Goal: Information Seeking & Learning: Compare options

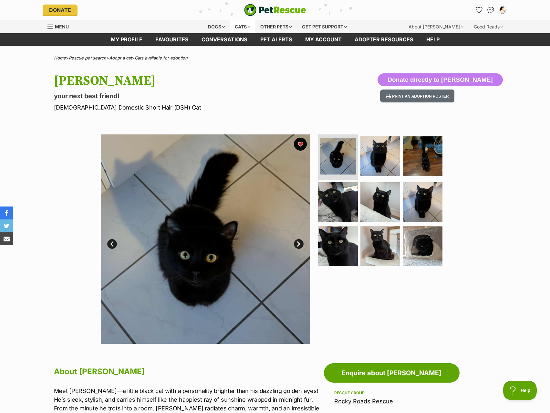
click at [239, 28] on div "Cats" at bounding box center [242, 26] width 25 height 13
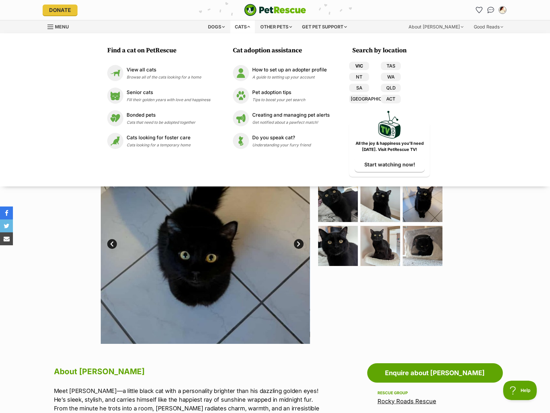
click at [360, 68] on link "VIC" at bounding box center [359, 66] width 20 height 8
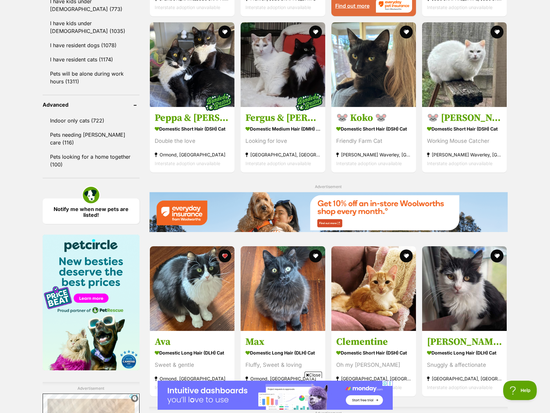
scroll to position [775, 0]
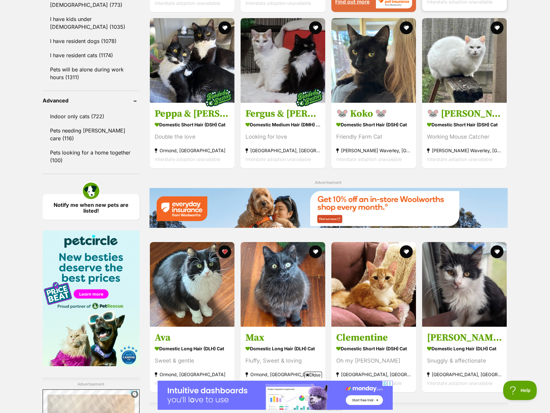
click at [347, 302] on img at bounding box center [373, 284] width 85 height 85
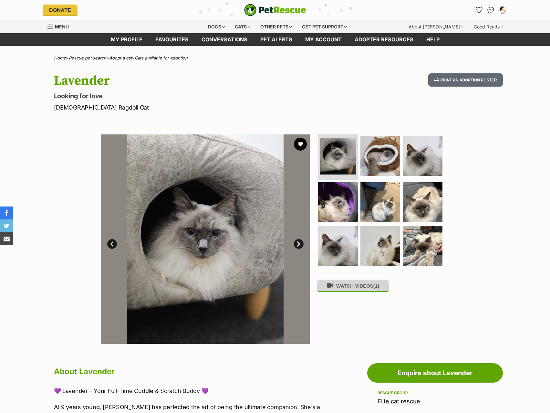
click at [378, 224] on ul at bounding box center [383, 201] width 132 height 135
click at [377, 208] on img at bounding box center [380, 202] width 40 height 40
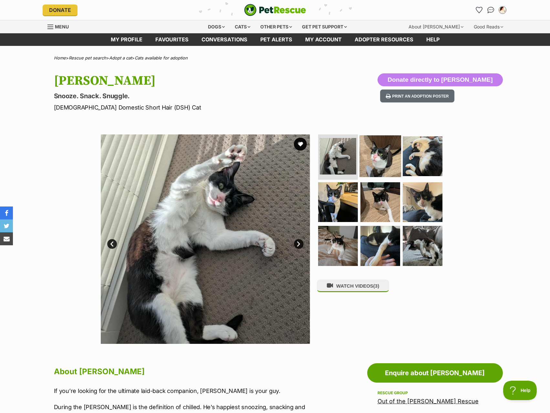
click at [376, 163] on img at bounding box center [380, 156] width 42 height 42
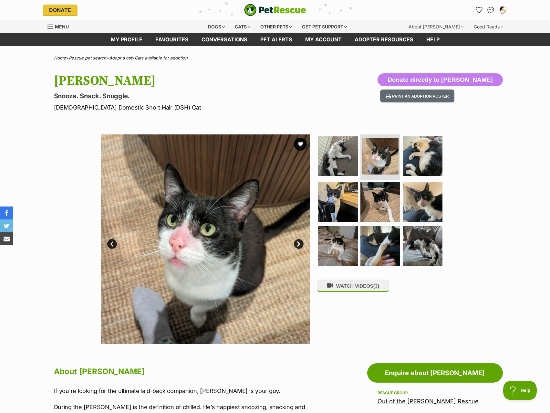
click at [437, 178] on ul at bounding box center [383, 201] width 132 height 135
click at [440, 212] on img at bounding box center [423, 202] width 42 height 42
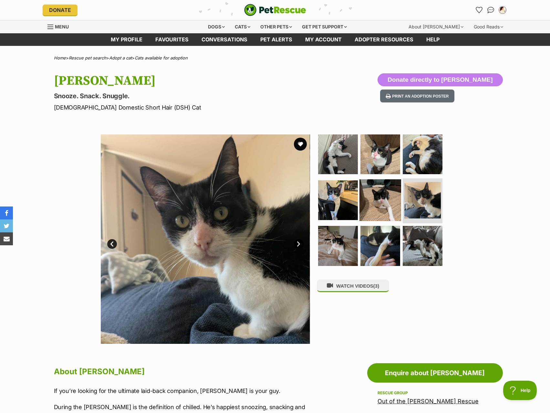
click at [389, 211] on img at bounding box center [380, 200] width 42 height 42
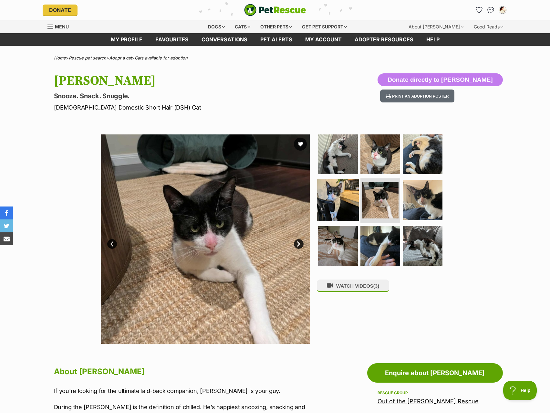
click at [351, 209] on img at bounding box center [338, 200] width 42 height 42
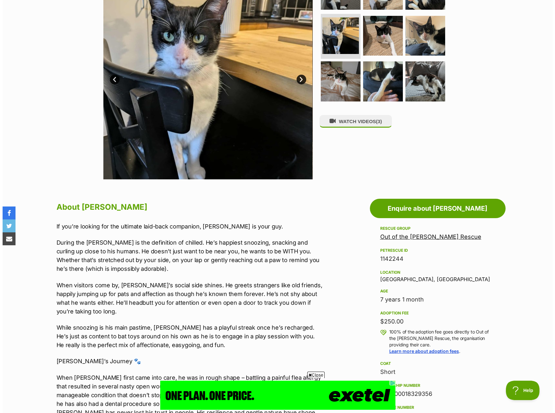
scroll to position [161, 0]
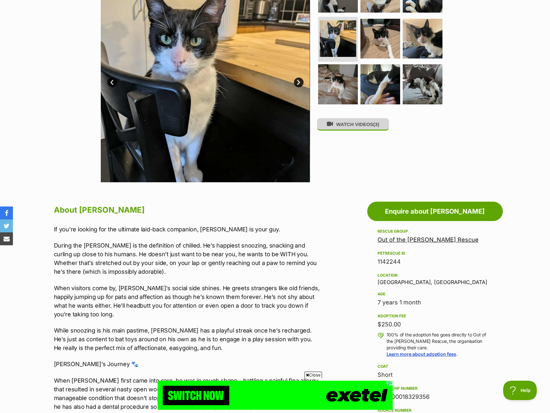
click at [342, 127] on button "WATCH VIDEOS (3)" at bounding box center [353, 124] width 72 height 13
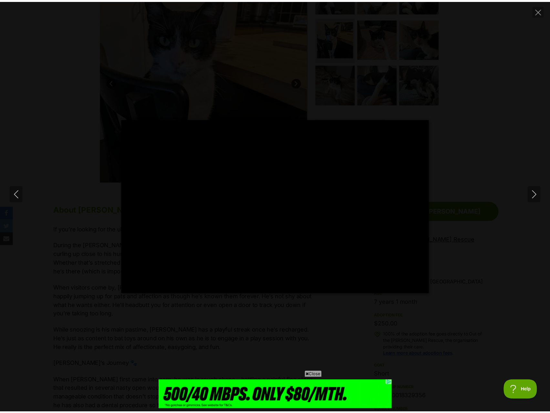
scroll to position [0, 0]
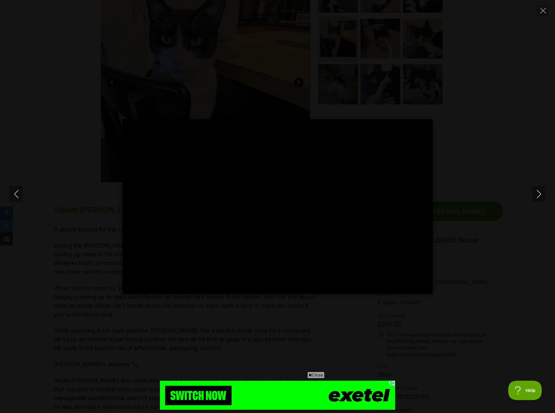
type input "100"
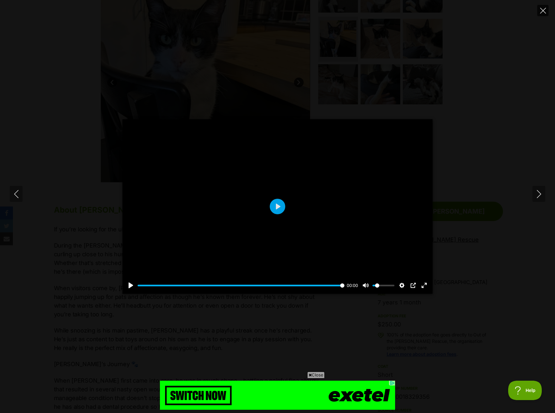
click at [539, 16] on button "Close" at bounding box center [542, 10] width 11 height 11
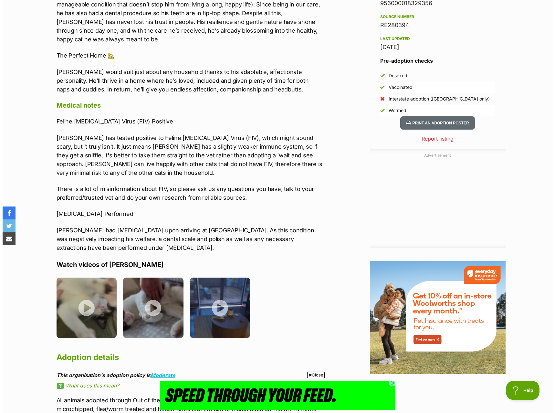
scroll to position [646, 0]
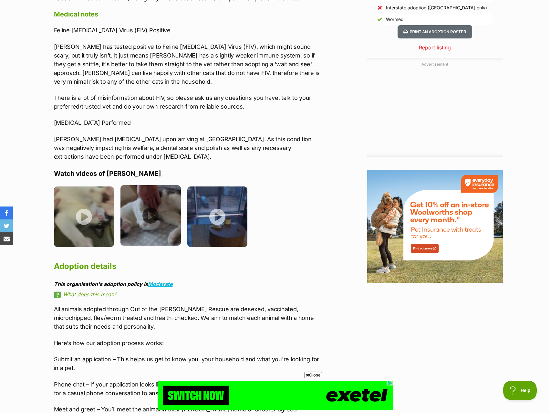
click at [154, 217] on img at bounding box center [150, 215] width 60 height 60
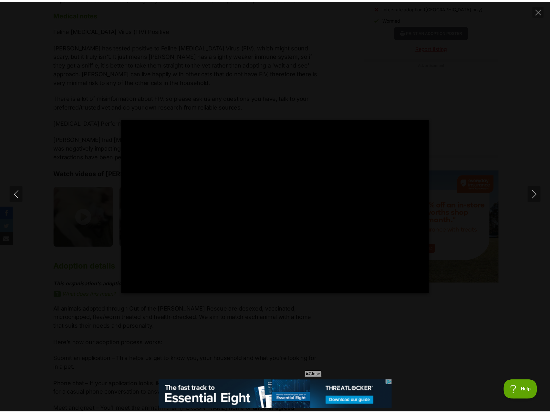
scroll to position [0, 0]
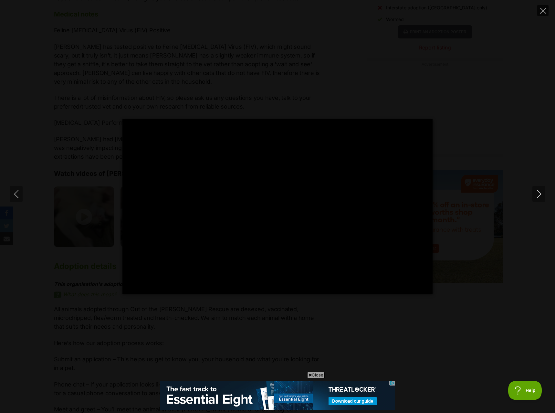
click at [538, 14] on button "Close" at bounding box center [542, 10] width 11 height 11
type input "56.59"
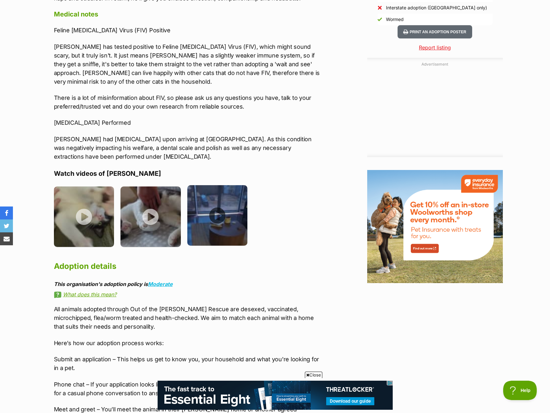
click at [214, 189] on img at bounding box center [217, 215] width 60 height 60
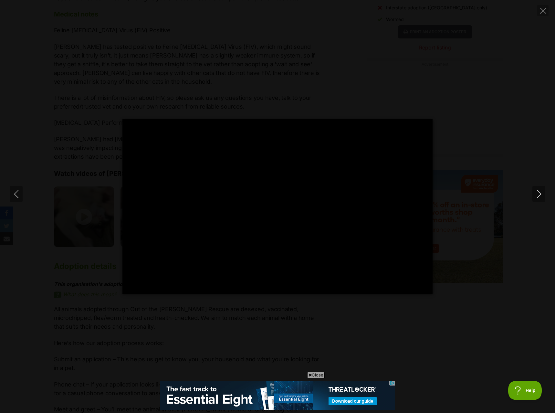
click at [549, 14] on div "Pause Play % buffered 00:00 -00:40 Unmute Mute Disable captions Enable captions…" at bounding box center [277, 206] width 555 height 413
type input "7.75"
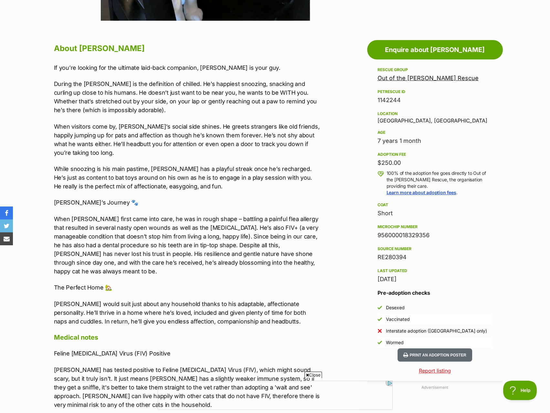
scroll to position [613, 0]
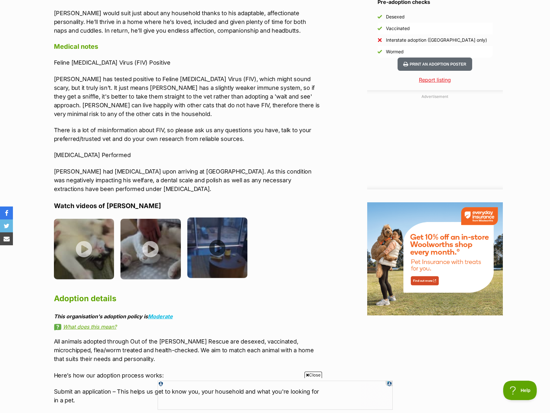
click at [224, 238] on img at bounding box center [217, 247] width 60 height 60
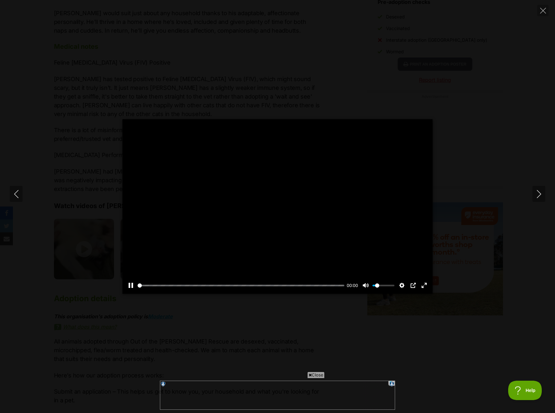
click at [288, 205] on div at bounding box center [277, 206] width 310 height 174
click at [272, 223] on div at bounding box center [277, 206] width 310 height 174
drag, startPoint x: 152, startPoint y: 288, endPoint x: 237, endPoint y: 279, distance: 85.1
click at [237, 282] on input "Seek" at bounding box center [240, 285] width 204 height 6
click at [276, 283] on input "Seek" at bounding box center [240, 285] width 204 height 6
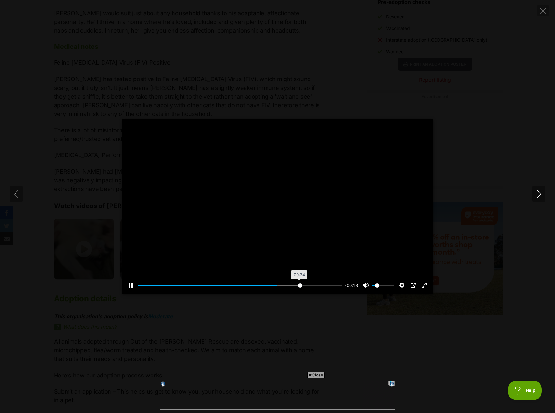
click at [299, 282] on input "Seek" at bounding box center [240, 285] width 204 height 6
click at [282, 307] on div "Pause Play % buffered 00:33 -00:08 Unmute Mute Disable captions Enable captions…" at bounding box center [277, 206] width 555 height 413
type input "81.74"
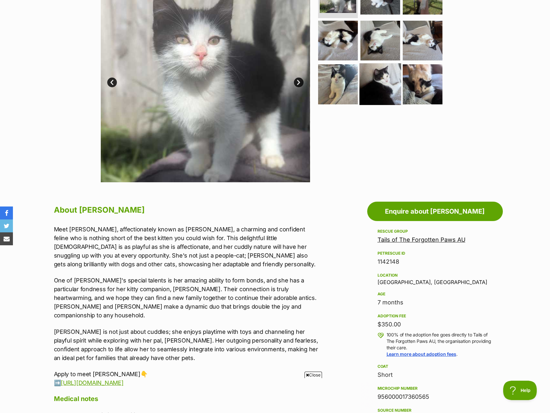
click at [374, 96] on img at bounding box center [380, 84] width 42 height 42
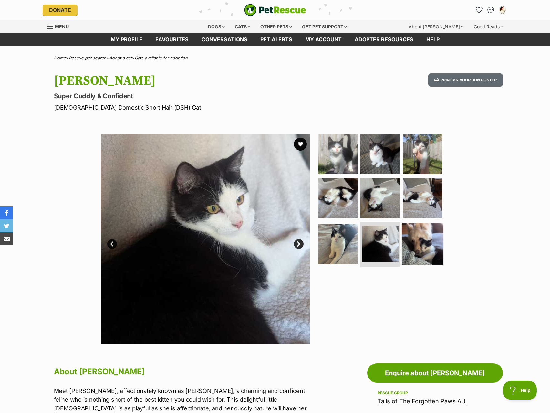
click at [408, 238] on img at bounding box center [423, 244] width 42 height 42
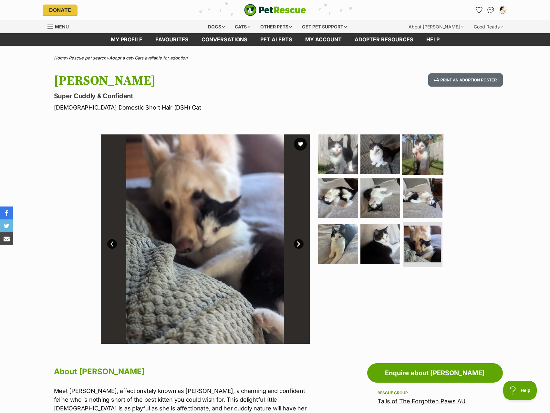
click at [424, 160] on img at bounding box center [423, 154] width 42 height 42
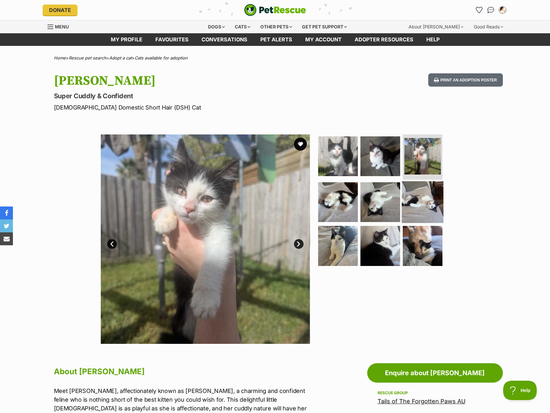
click at [418, 208] on img at bounding box center [423, 202] width 42 height 42
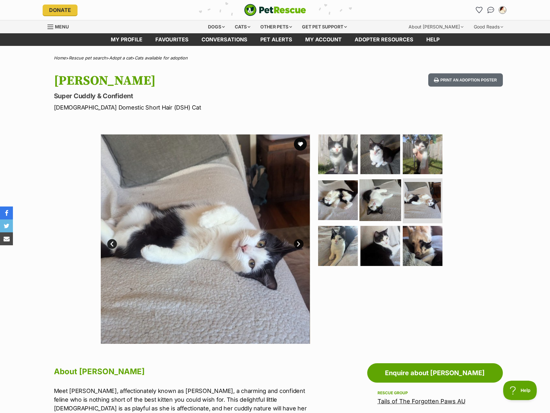
click at [378, 207] on img at bounding box center [380, 200] width 42 height 42
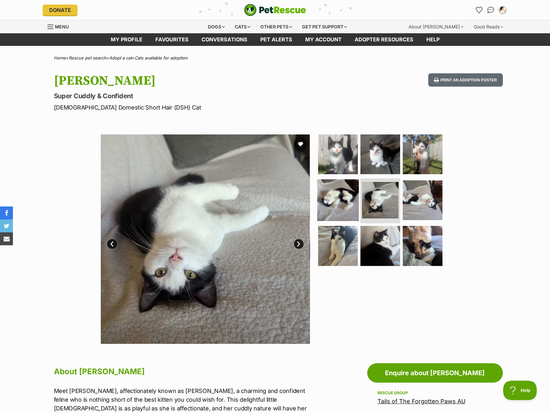
click at [339, 207] on img at bounding box center [338, 200] width 42 height 42
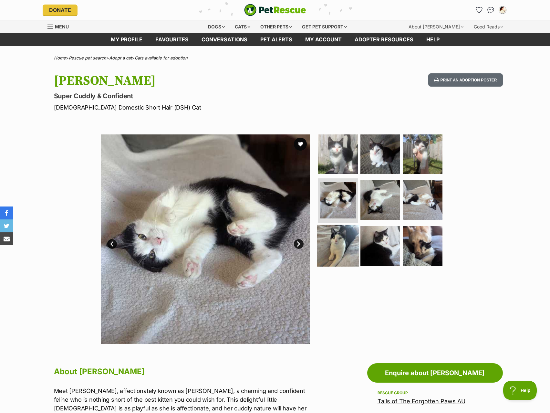
click at [349, 251] on img at bounding box center [338, 246] width 42 height 42
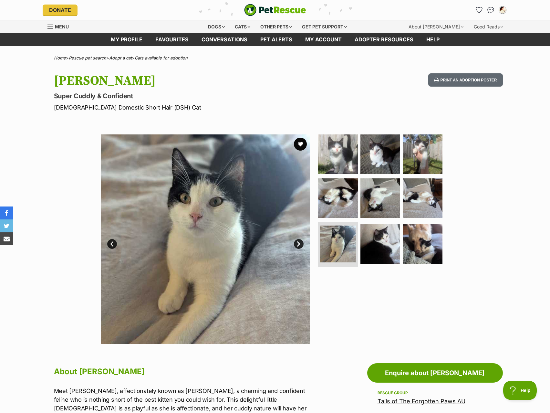
click at [401, 242] on ul at bounding box center [383, 201] width 132 height 135
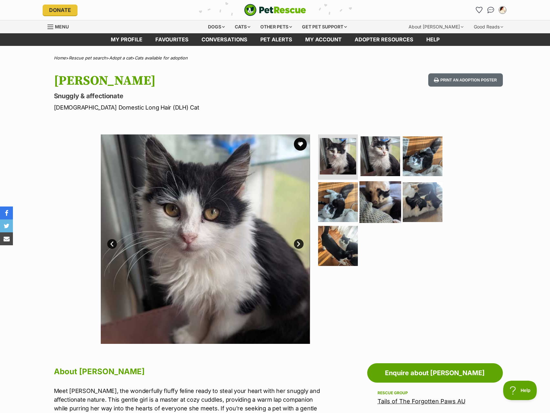
click at [366, 209] on img at bounding box center [380, 202] width 42 height 42
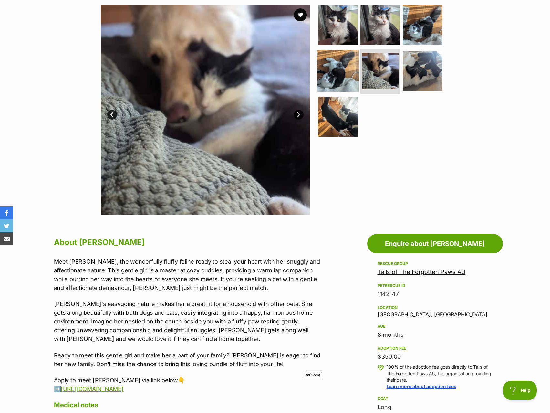
click at [344, 86] on img at bounding box center [338, 71] width 42 height 42
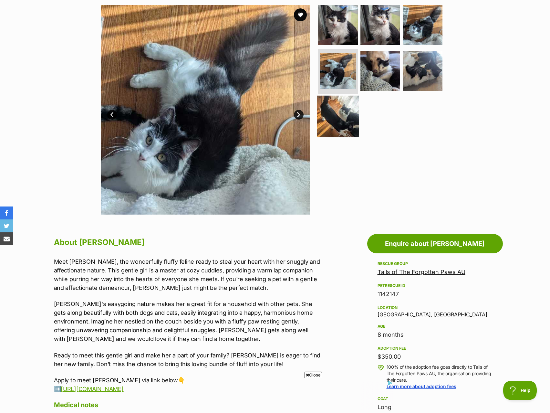
click at [349, 133] on img at bounding box center [338, 117] width 42 height 42
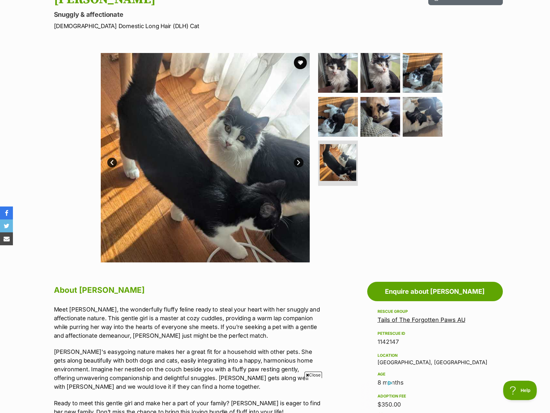
scroll to position [32, 0]
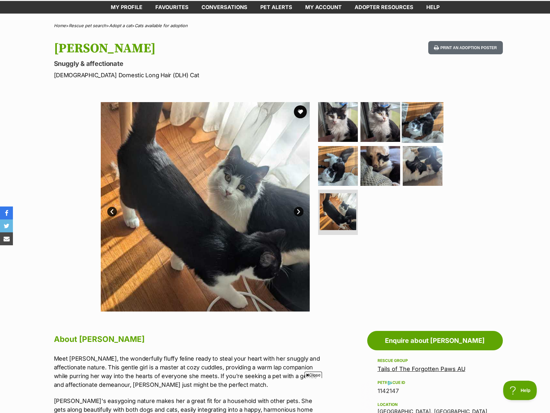
click at [428, 131] on img at bounding box center [423, 122] width 42 height 42
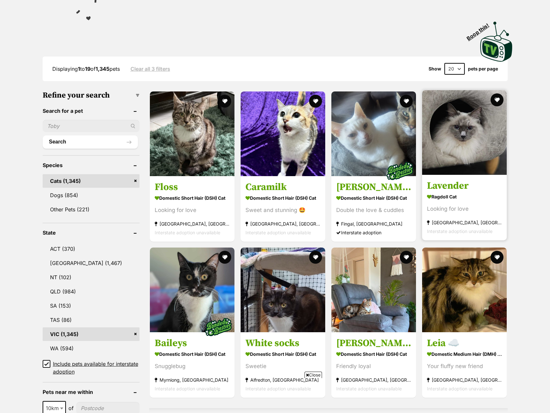
scroll to position [100, 0]
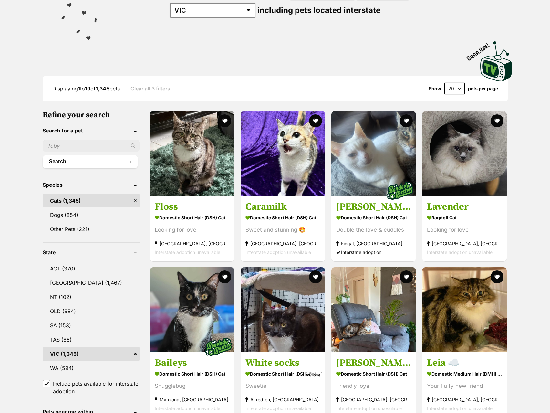
drag, startPoint x: 458, startPoint y: 87, endPoint x: 458, endPoint y: 92, distance: 4.8
click at [458, 87] on select "20 40 60" at bounding box center [454, 89] width 20 height 12
select select "60"
click at [444, 83] on select "20 40 60" at bounding box center [454, 89] width 20 height 12
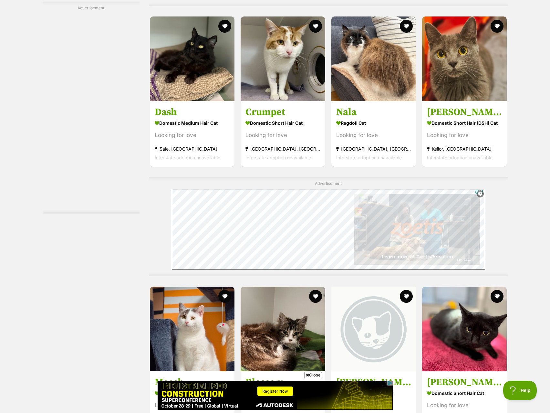
scroll to position [3228, 0]
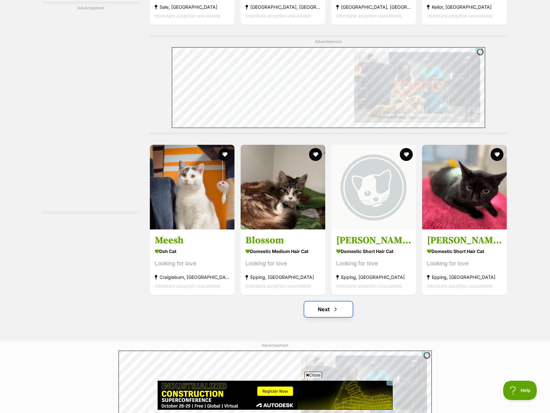
click at [319, 308] on link "Next" at bounding box center [328, 308] width 48 height 15
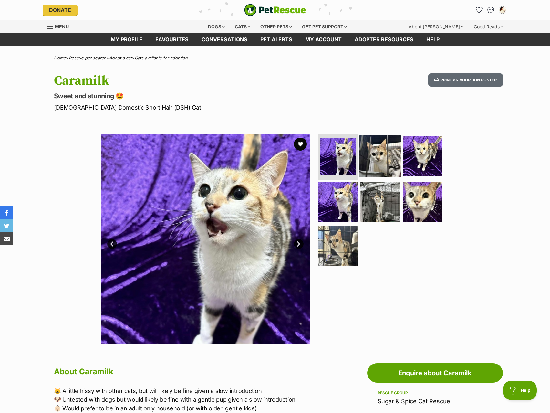
click at [394, 160] on img at bounding box center [380, 156] width 42 height 42
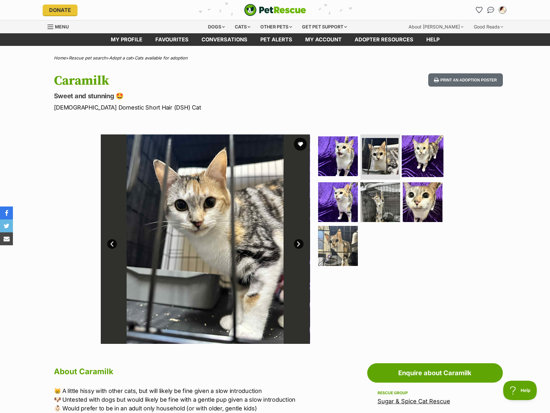
click at [413, 162] on img at bounding box center [423, 156] width 42 height 42
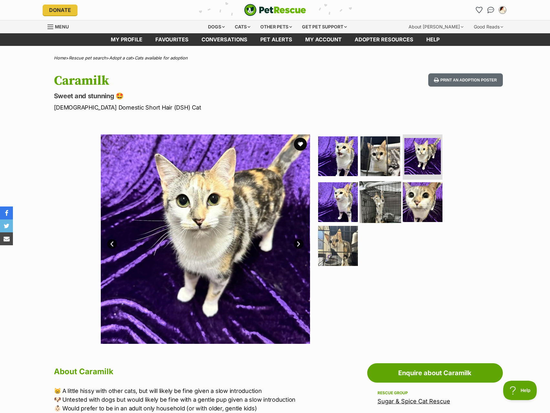
click at [376, 191] on img at bounding box center [380, 202] width 42 height 42
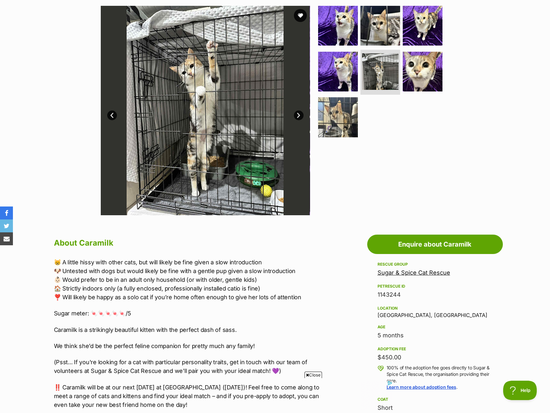
scroll to position [194, 0]
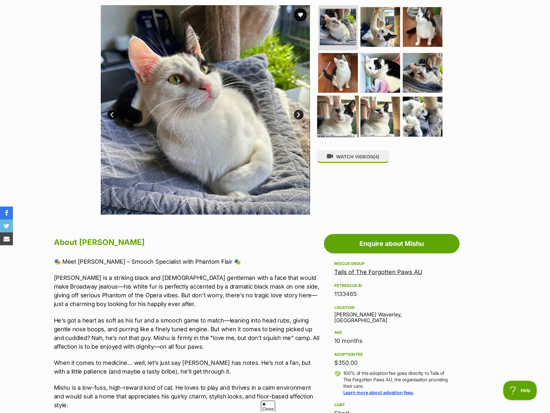
click at [348, 111] on img at bounding box center [338, 117] width 42 height 42
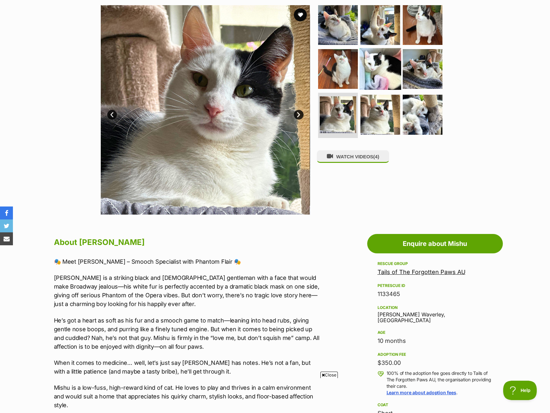
click at [372, 73] on img at bounding box center [380, 69] width 42 height 42
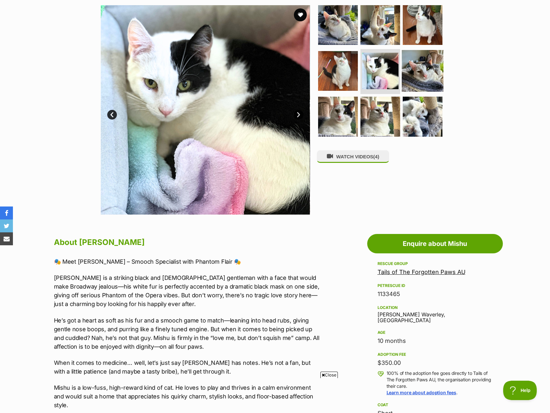
click at [430, 78] on img at bounding box center [423, 71] width 42 height 42
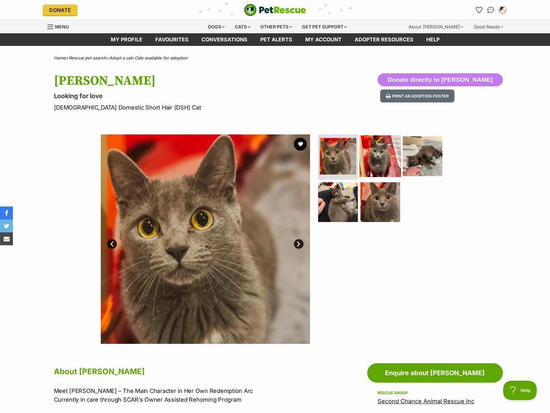
click at [367, 169] on img at bounding box center [380, 156] width 42 height 42
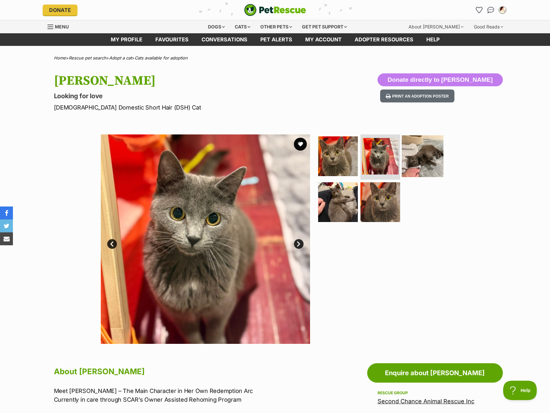
click at [429, 158] on img at bounding box center [423, 156] width 42 height 42
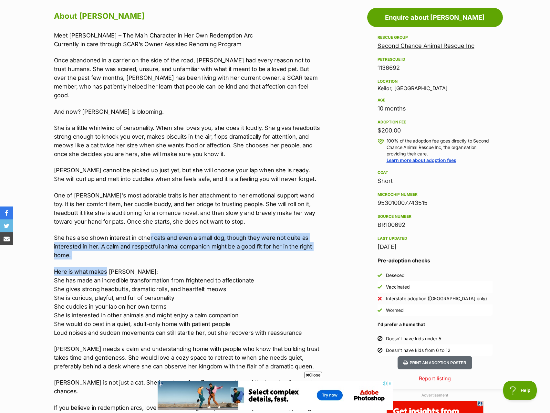
drag, startPoint x: 106, startPoint y: 252, endPoint x: 147, endPoint y: 217, distance: 53.6
click at [147, 217] on div "Meet Vera – The Main Character in Her Own Redemption Arc Currently in care thro…" at bounding box center [187, 230] width 267 height 398
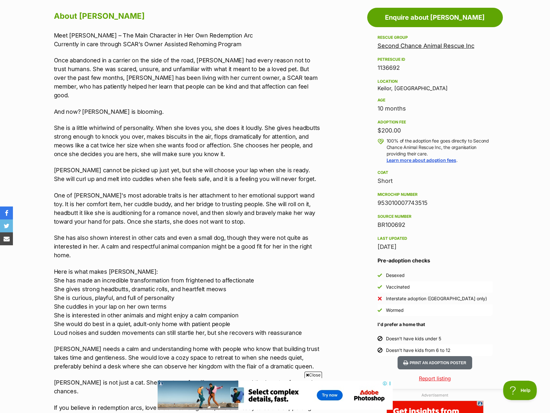
click at [236, 211] on p "One of Vera's most adorable traits is her attachment to her emotional support w…" at bounding box center [187, 208] width 267 height 35
click at [253, 240] on p "She has also shown interest in other cats and even a small dog, though they wer…" at bounding box center [187, 246] width 267 height 26
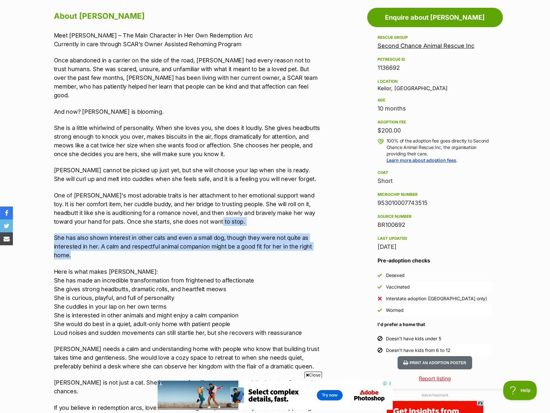
drag, startPoint x: 250, startPoint y: 243, endPoint x: 256, endPoint y: 214, distance: 29.9
click at [256, 214] on div "Meet Vera – The Main Character in Her Own Redemption Arc Currently in care thro…" at bounding box center [187, 230] width 267 height 398
click at [256, 214] on p "One of Vera's most adorable traits is her attachment to her emotional support w…" at bounding box center [187, 208] width 267 height 35
drag, startPoint x: 241, startPoint y: 241, endPoint x: 242, endPoint y: 213, distance: 27.2
click at [242, 213] on div "Meet Vera – The Main Character in Her Own Redemption Arc Currently in care thro…" at bounding box center [187, 230] width 267 height 398
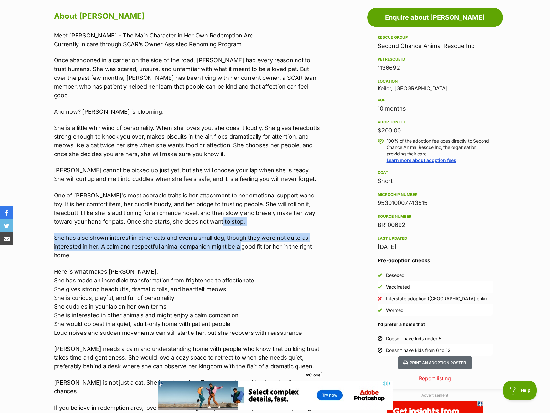
click at [242, 213] on p "One of Vera's most adorable traits is her attachment to her emotional support w…" at bounding box center [187, 208] width 267 height 35
drag, startPoint x: 248, startPoint y: 244, endPoint x: 249, endPoint y: 213, distance: 30.7
click at [249, 213] on div "Meet Vera – The Main Character in Her Own Redemption Arc Currently in care thro…" at bounding box center [187, 230] width 267 height 398
click at [249, 213] on p "One of Vera's most adorable traits is her attachment to her emotional support w…" at bounding box center [187, 208] width 267 height 35
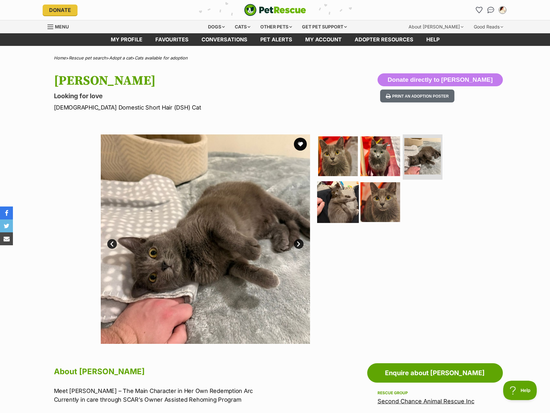
click at [320, 201] on img at bounding box center [338, 202] width 42 height 42
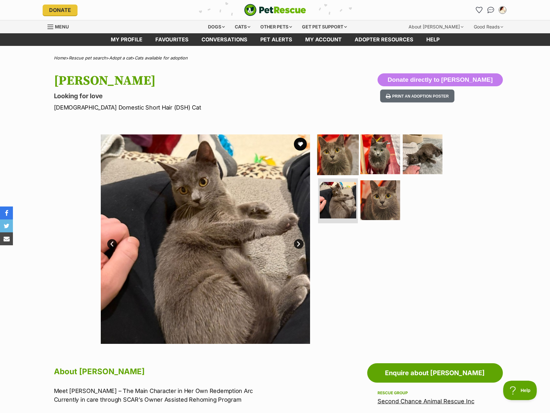
click at [350, 153] on img at bounding box center [338, 154] width 42 height 42
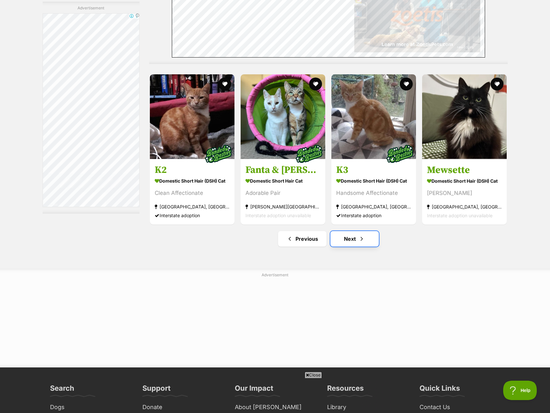
click at [360, 238] on link "Next" at bounding box center [354, 238] width 48 height 15
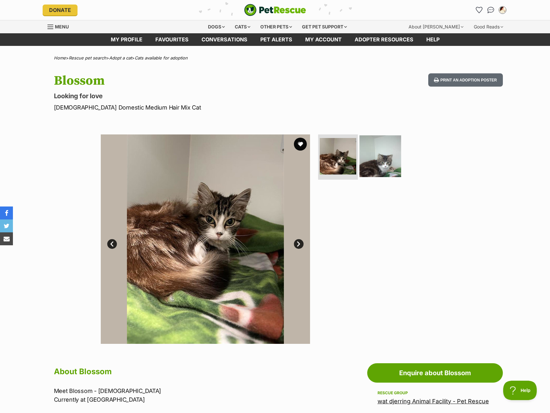
click at [375, 166] on img at bounding box center [380, 156] width 42 height 42
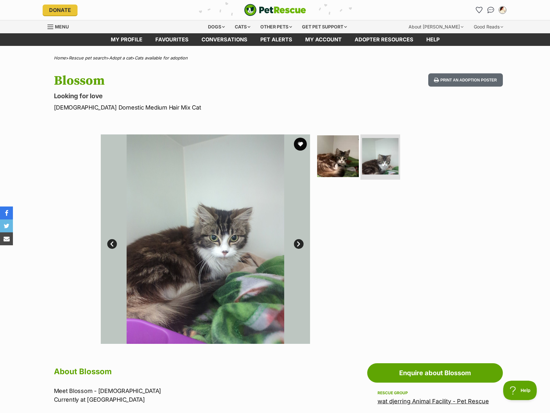
click at [339, 170] on img at bounding box center [338, 156] width 42 height 42
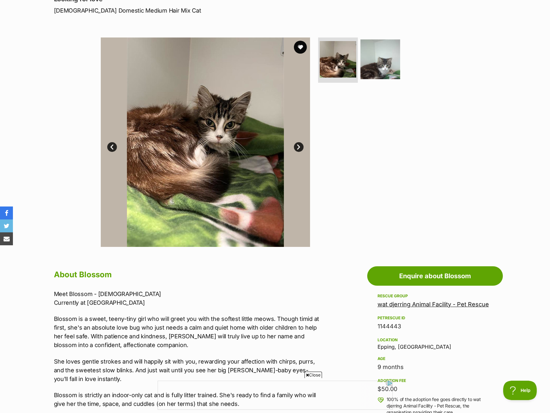
scroll to position [226, 0]
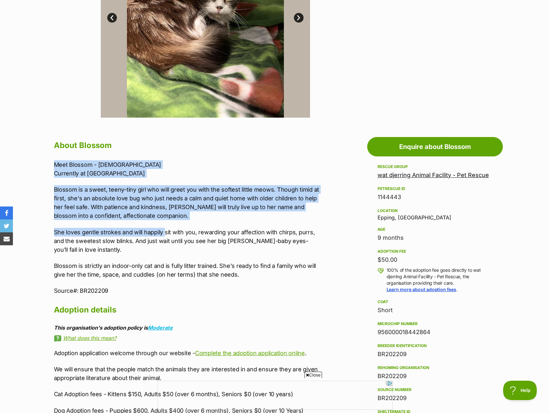
drag, startPoint x: 164, startPoint y: 225, endPoint x: 178, endPoint y: 167, distance: 59.2
click at [178, 167] on div "Meet Blossom - [DEMOGRAPHIC_DATA] Currently at [GEOGRAPHIC_DATA] Blossom is a s…" at bounding box center [187, 227] width 267 height 135
click at [178, 167] on p "Meet Blossom - [DEMOGRAPHIC_DATA] Currently at [GEOGRAPHIC_DATA]" at bounding box center [187, 168] width 267 height 17
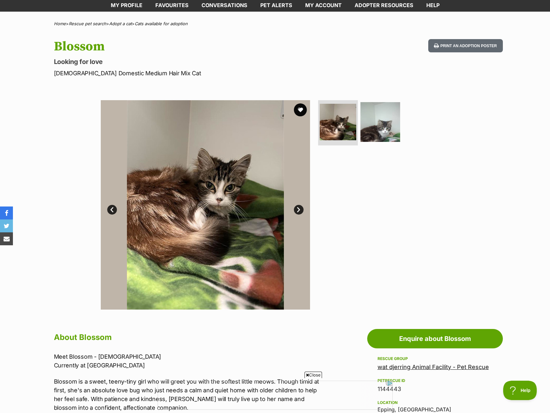
scroll to position [32, 0]
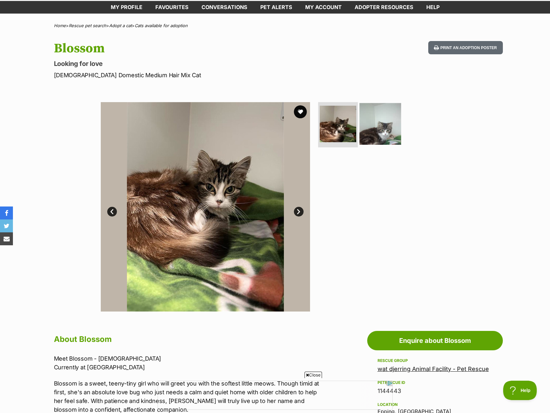
click at [367, 131] on img at bounding box center [380, 124] width 42 height 42
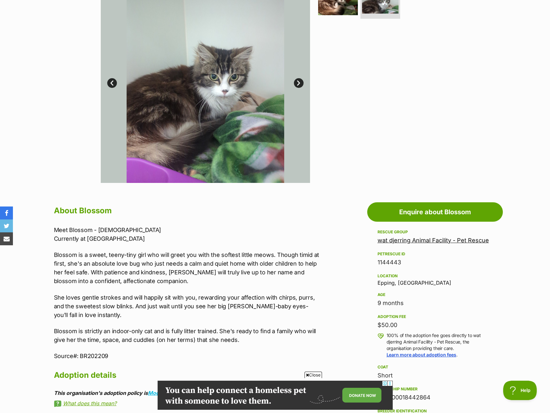
scroll to position [161, 0]
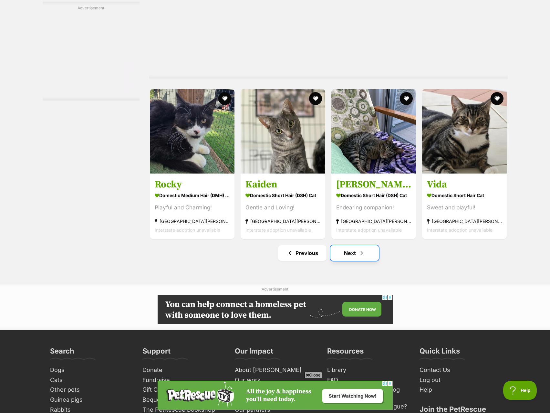
click at [359, 255] on span "Next page" at bounding box center [361, 253] width 6 height 8
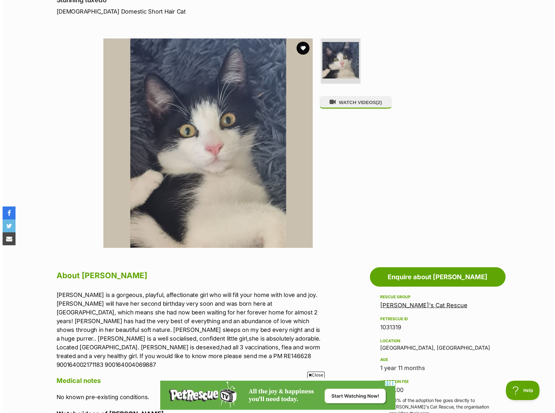
scroll to position [65, 0]
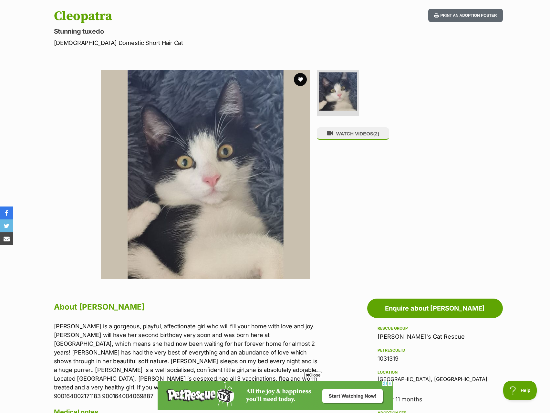
click at [341, 96] on img at bounding box center [338, 91] width 38 height 38
click at [330, 136] on icon at bounding box center [330, 133] width 6 height 6
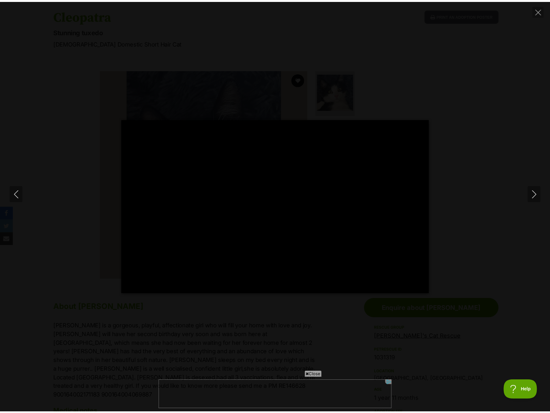
scroll to position [0, 0]
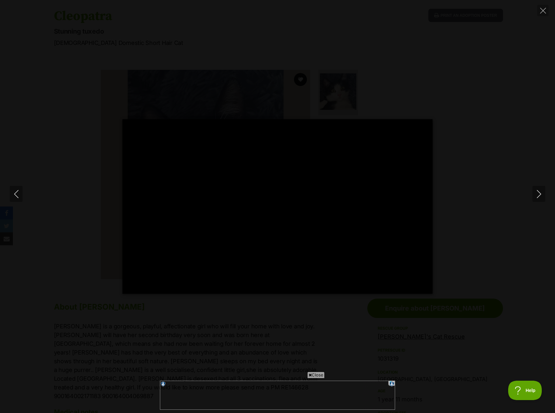
click at [461, 68] on div "Pause Play % buffered 00:00 -00:09 Unmute Mute Disable captions Enable captions…" at bounding box center [277, 206] width 555 height 413
type input "84.26"
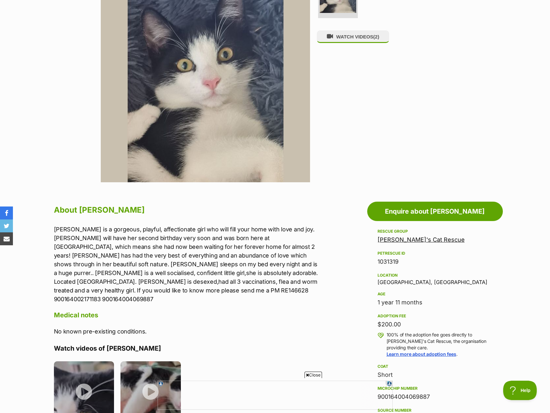
scroll to position [291, 0]
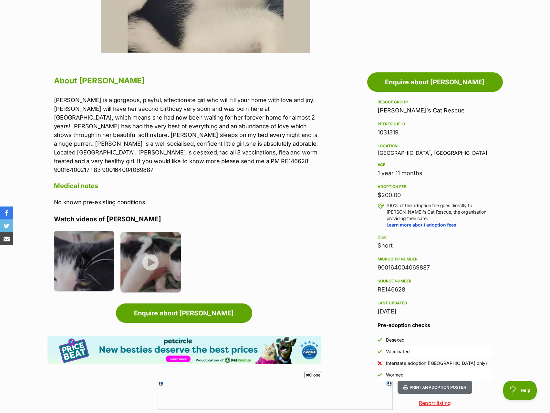
click at [87, 253] on img at bounding box center [84, 261] width 60 height 60
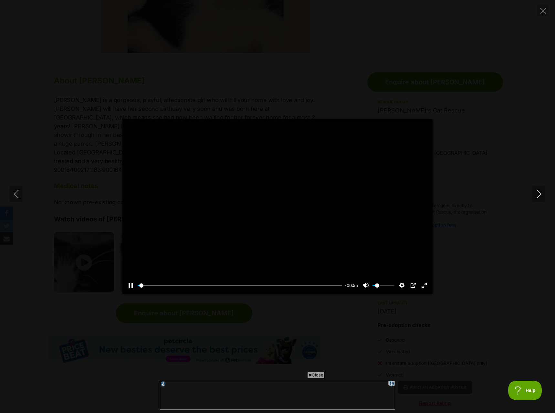
drag, startPoint x: 174, startPoint y: 282, endPoint x: 186, endPoint y: 284, distance: 11.5
click at [175, 282] on div "Pause Play % buffered 00:10 -00:55 Unmute Mute Disable captions Enable captions…" at bounding box center [277, 281] width 310 height 25
click at [223, 281] on div "Pause Play % buffered 00:20 -00:55 Unmute Mute Disable captions Enable captions…" at bounding box center [277, 281] width 310 height 25
click at [224, 284] on input "Seek" at bounding box center [240, 285] width 204 height 6
click at [270, 282] on input "Seek" at bounding box center [240, 285] width 204 height 6
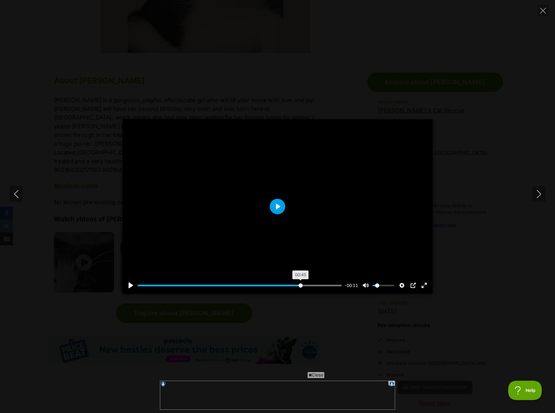
click at [300, 285] on input "Seek" at bounding box center [240, 285] width 204 height 6
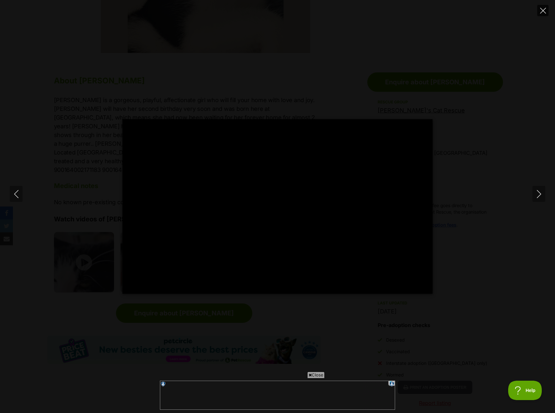
click at [539, 12] on button "Close" at bounding box center [542, 10] width 11 height 11
type input "86.85"
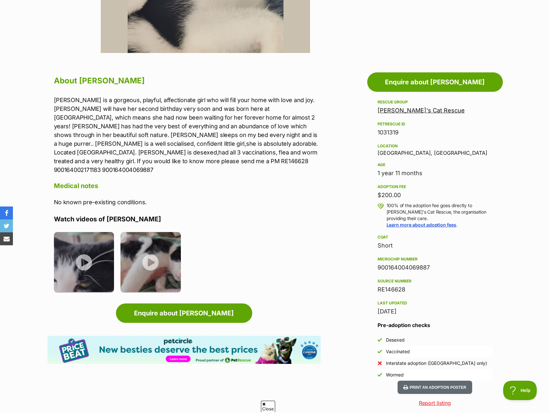
scroll to position [0, 0]
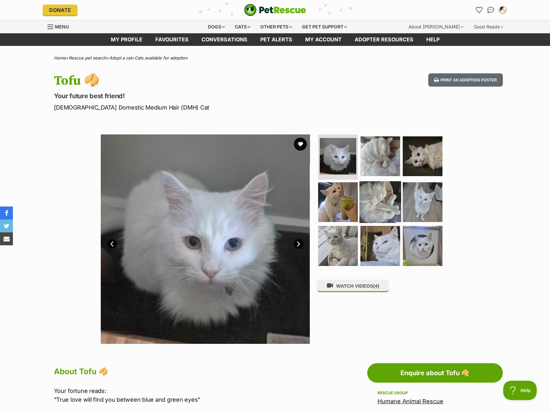
click at [367, 201] on img at bounding box center [380, 202] width 42 height 42
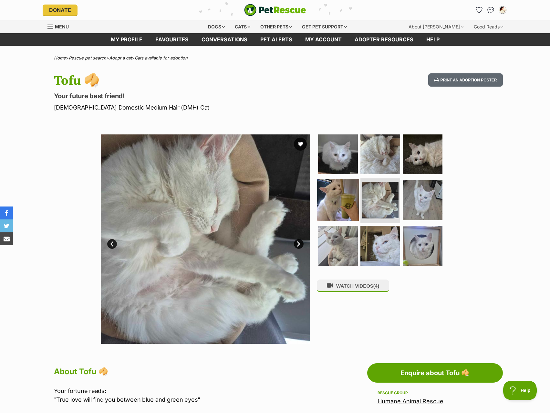
click at [323, 209] on img at bounding box center [338, 200] width 42 height 42
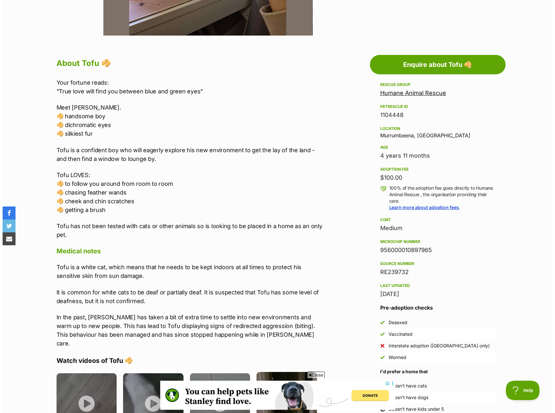
scroll to position [387, 0]
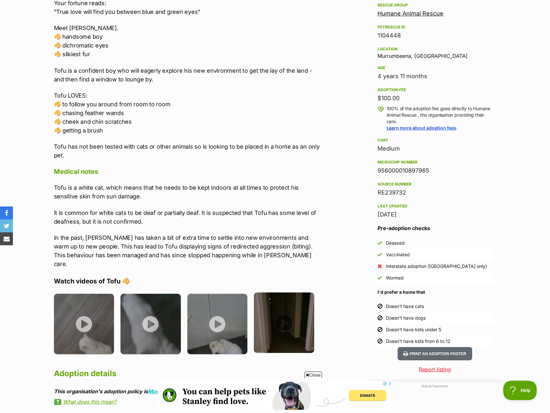
click at [294, 322] on img at bounding box center [284, 322] width 60 height 60
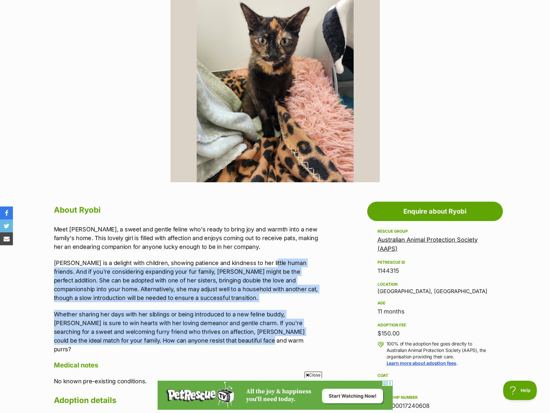
drag, startPoint x: 251, startPoint y: 339, endPoint x: 271, endPoint y: 240, distance: 101.0
click at [267, 247] on div "Meet [PERSON_NAME], a sweet and gentle feline who's ready to bring joy and warm…" at bounding box center [187, 289] width 267 height 128
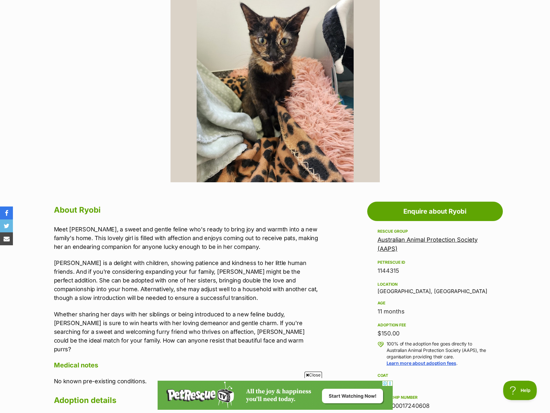
click at [271, 240] on p "Meet [PERSON_NAME], a sweet and gentle feline who's ready to bring joy and warm…" at bounding box center [187, 238] width 267 height 26
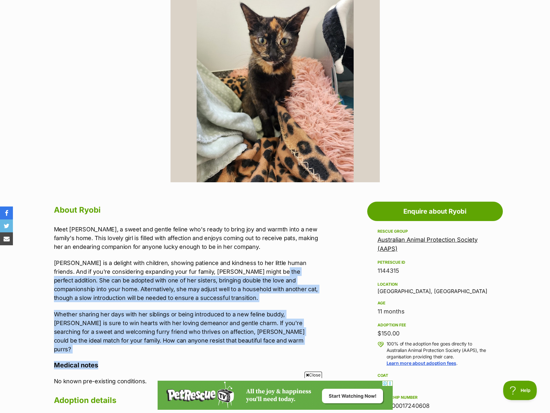
drag, startPoint x: 233, startPoint y: 344, endPoint x: 269, endPoint y: 251, distance: 99.9
click at [265, 256] on div "About Ryobi Meet [PERSON_NAME], a sweet and gentle feline who's ready to bring …" at bounding box center [187, 318] width 267 height 230
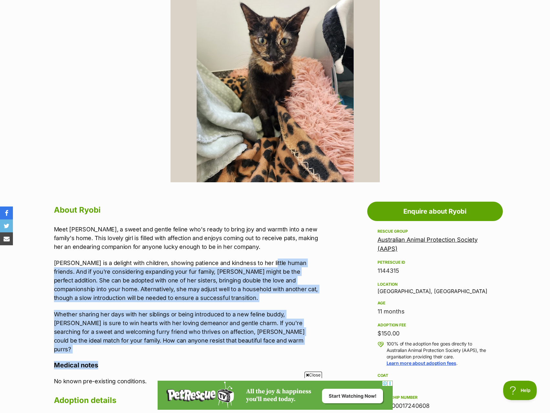
click at [275, 292] on p "[PERSON_NAME] is a delight with children, showing patience and kindness to her …" at bounding box center [187, 280] width 267 height 44
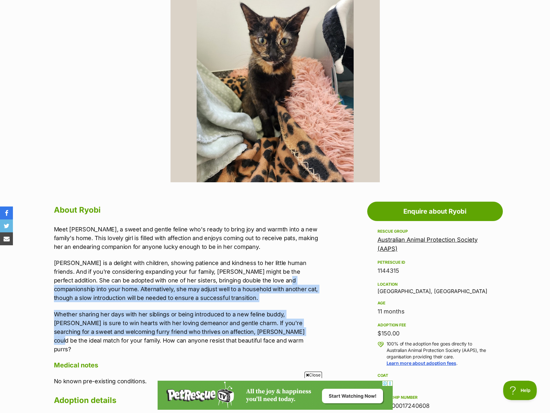
drag, startPoint x: 254, startPoint y: 333, endPoint x: 264, endPoint y: 269, distance: 64.4
click at [262, 273] on div "Meet [PERSON_NAME], a sweet and gentle feline who's ready to bring joy and warm…" at bounding box center [187, 289] width 267 height 128
click at [264, 268] on p "[PERSON_NAME] is a delight with children, showing patience and kindness to her …" at bounding box center [187, 280] width 267 height 44
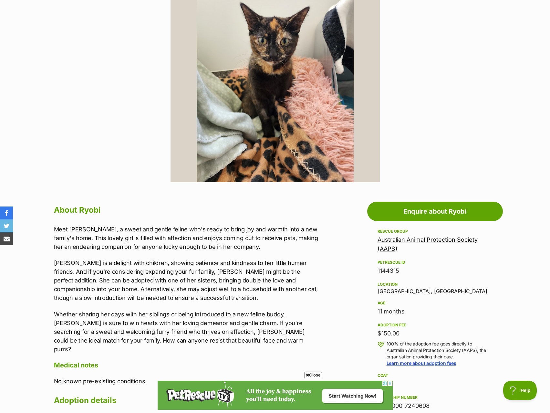
drag, startPoint x: 257, startPoint y: 334, endPoint x: 268, endPoint y: 277, distance: 58.1
click at [265, 286] on div "Meet [PERSON_NAME], a sweet and gentle feline who's ready to bring joy and warm…" at bounding box center [187, 289] width 267 height 128
click at [268, 280] on p "[PERSON_NAME] is a delight with children, showing patience and kindness to her …" at bounding box center [187, 280] width 267 height 44
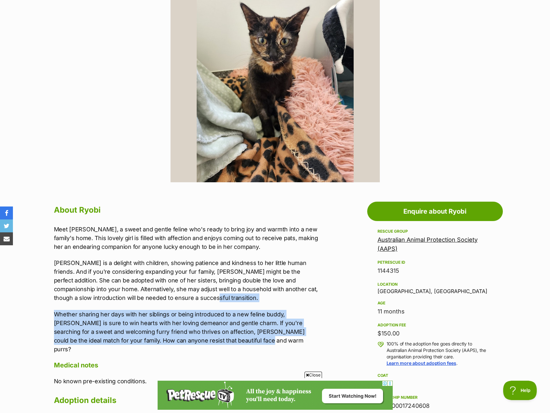
drag, startPoint x: 236, startPoint y: 343, endPoint x: 245, endPoint y: 282, distance: 62.0
click at [244, 286] on div "Meet Ryobi, a sweet and gentle feline who's ready to bring joy and warmth into …" at bounding box center [187, 289] width 267 height 128
click at [245, 304] on div "Meet Ryobi, a sweet and gentle feline who's ready to bring joy and warmth into …" at bounding box center [187, 289] width 267 height 128
click at [242, 344] on p "Whether sharing her days with her siblings or being introduced to a new feline …" at bounding box center [187, 332] width 267 height 44
drag, startPoint x: 226, startPoint y: 343, endPoint x: 237, endPoint y: 285, distance: 59.0
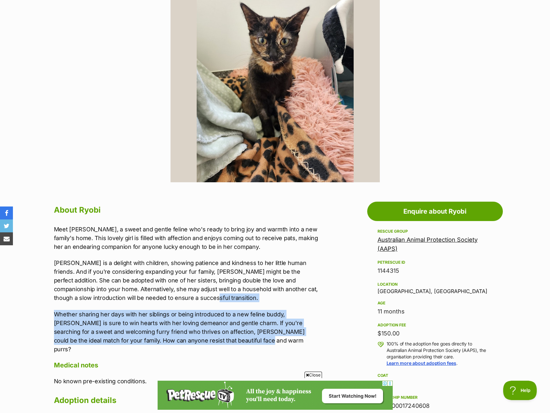
click at [236, 288] on div "Meet Ryobi, a sweet and gentle feline who's ready to bring joy and warmth into …" at bounding box center [187, 289] width 267 height 128
click at [231, 331] on p "Whether sharing her days with her siblings or being introduced to a new feline …" at bounding box center [187, 332] width 267 height 44
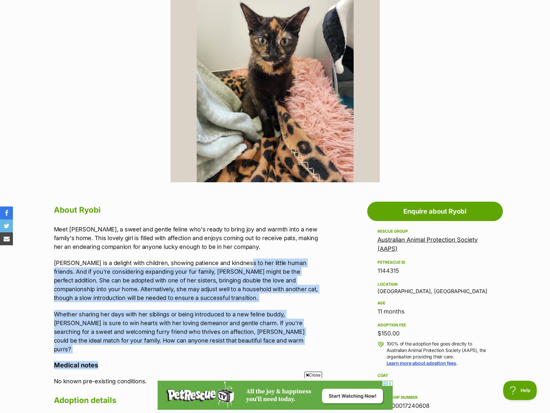
drag, startPoint x: 228, startPoint y: 347, endPoint x: 240, endPoint y: 254, distance: 93.4
click at [240, 254] on div "About Ryobi Meet Ryobi, a sweet and gentle feline who's ready to bring joy and …" at bounding box center [187, 318] width 267 height 230
click at [240, 254] on div "Meet Ryobi, a sweet and gentle feline who's ready to bring joy and warmth into …" at bounding box center [187, 289] width 267 height 128
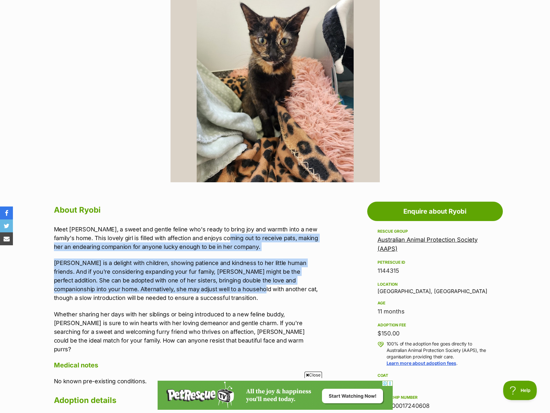
drag, startPoint x: 220, startPoint y: 292, endPoint x: 231, endPoint y: 228, distance: 65.2
click at [230, 231] on div "Meet Ryobi, a sweet and gentle feline who's ready to bring joy and warmth into …" at bounding box center [187, 289] width 267 height 128
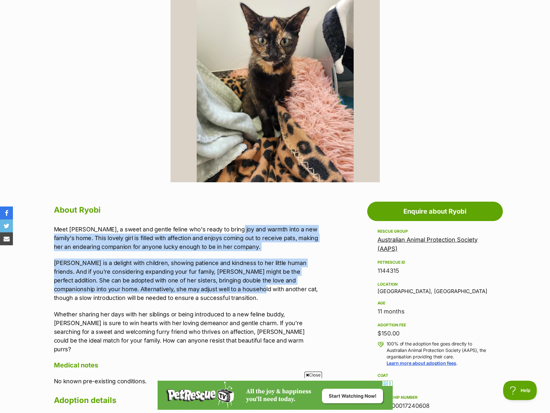
click at [231, 228] on p "Meet Ryobi, a sweet and gentle feline who's ready to bring joy and warmth into …" at bounding box center [187, 238] width 267 height 26
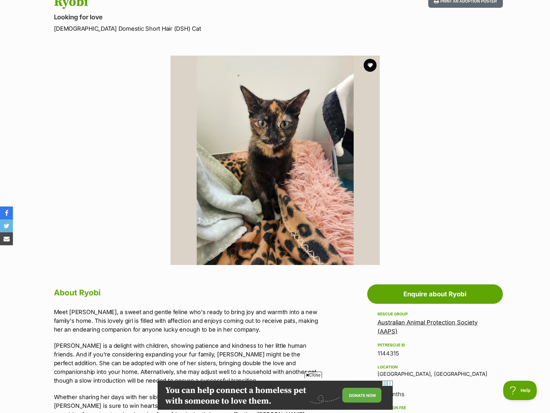
scroll to position [129, 0]
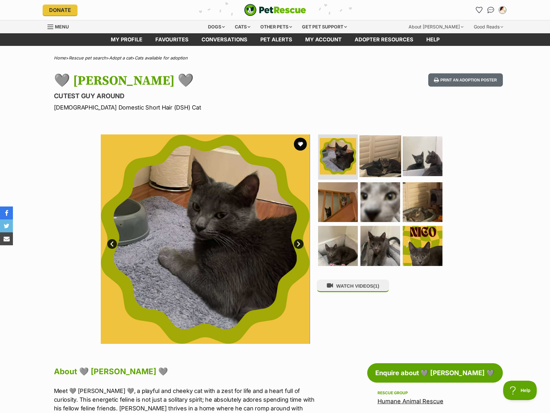
click at [392, 168] on img at bounding box center [380, 156] width 42 height 42
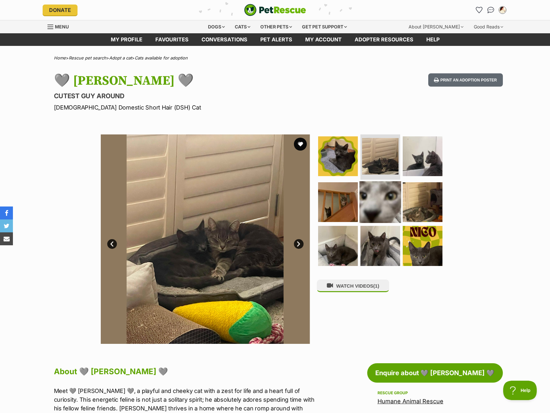
click at [388, 200] on img at bounding box center [380, 202] width 42 height 42
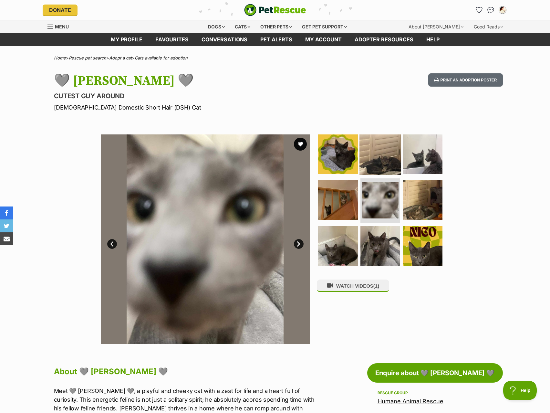
click at [389, 168] on img at bounding box center [380, 154] width 42 height 42
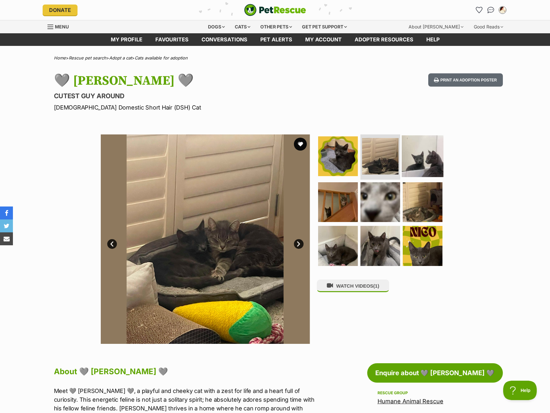
click at [415, 172] on img at bounding box center [423, 156] width 42 height 42
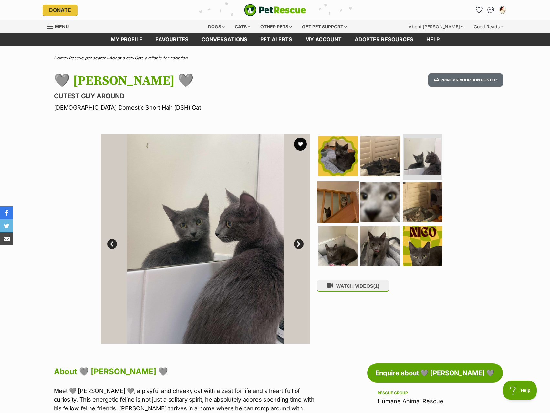
click at [356, 203] on img at bounding box center [338, 202] width 42 height 42
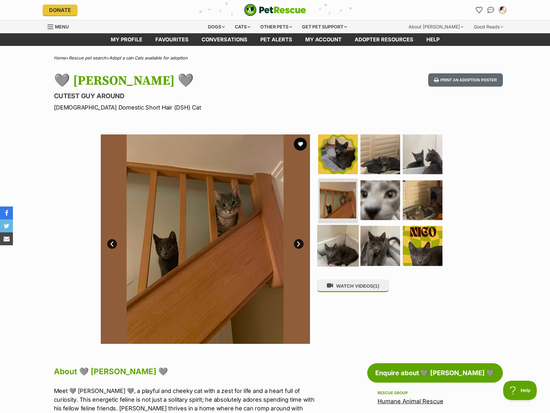
click at [347, 241] on img at bounding box center [338, 246] width 42 height 42
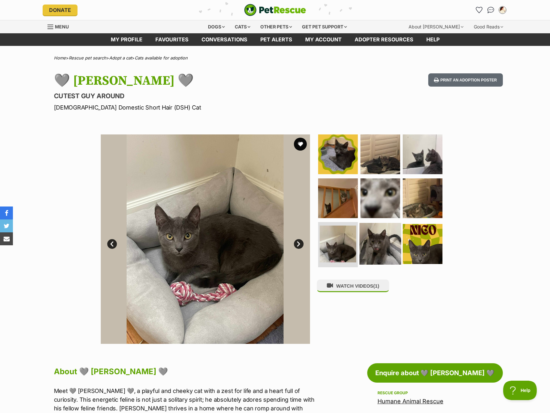
click at [380, 244] on img at bounding box center [380, 244] width 42 height 42
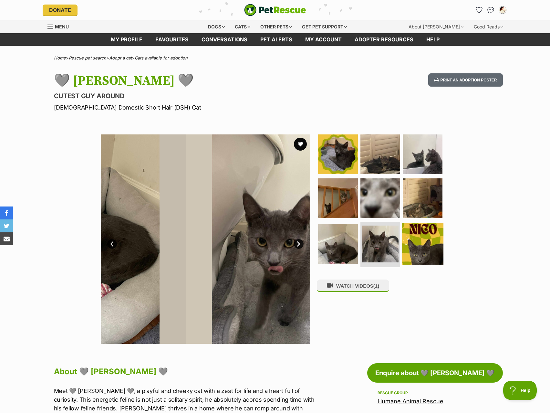
click at [425, 251] on img at bounding box center [423, 244] width 42 height 42
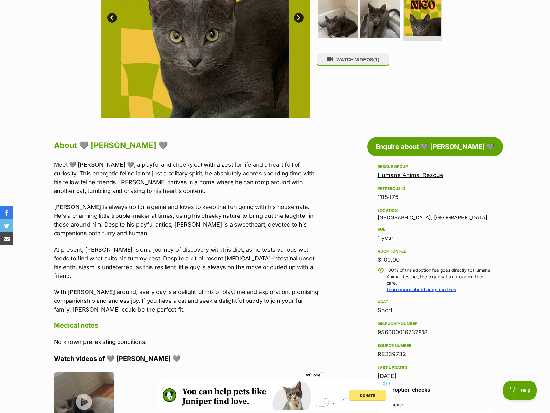
scroll to position [258, 0]
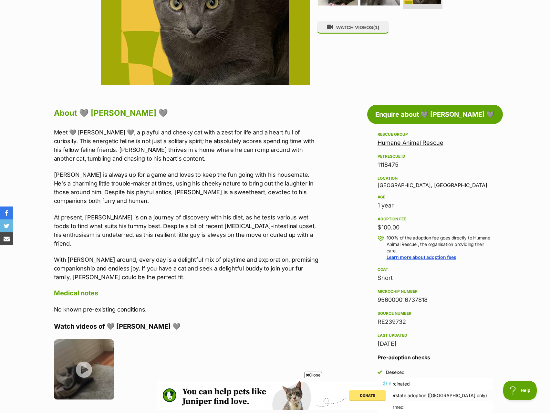
drag, startPoint x: 270, startPoint y: 176, endPoint x: 272, endPoint y: 165, distance: 10.5
click at [271, 174] on p "Nico is always up for a game and loves to keep the fun going with his housemate…" at bounding box center [187, 187] width 267 height 35
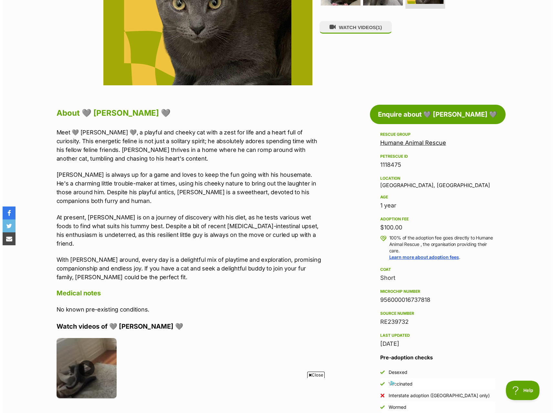
scroll to position [0, 0]
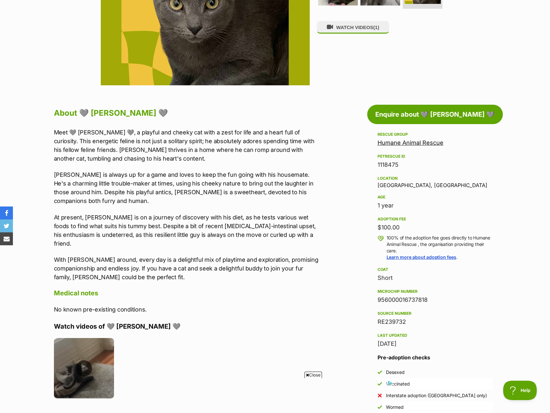
click at [83, 351] on img at bounding box center [84, 368] width 60 height 60
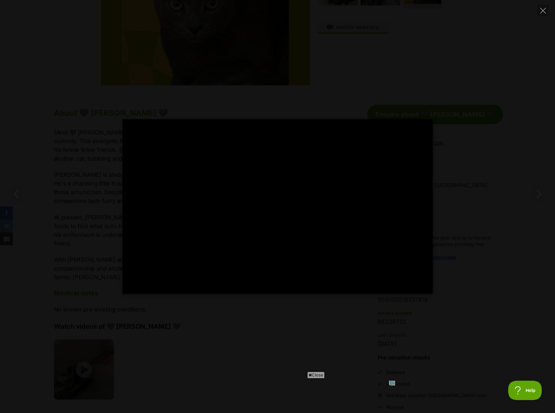
type input "100"
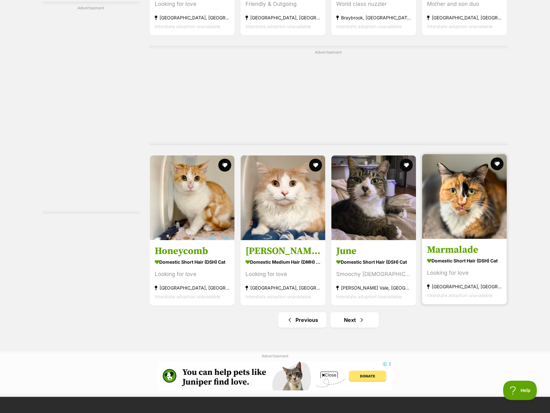
scroll to position [3293, 0]
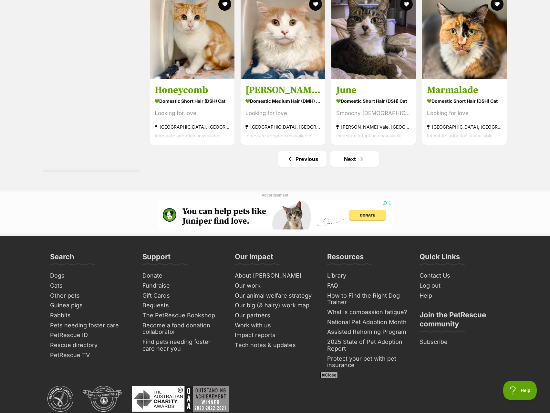
scroll to position [3487, 0]
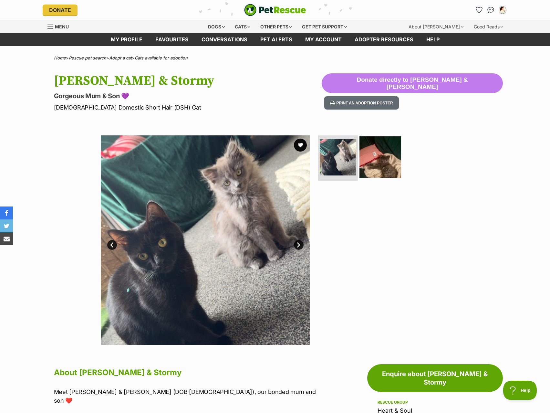
click at [396, 160] on img at bounding box center [380, 157] width 42 height 42
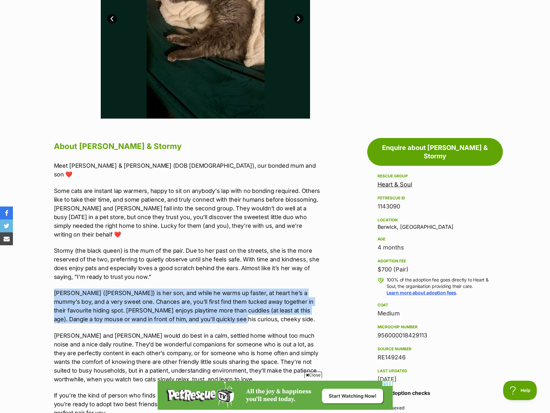
drag, startPoint x: 235, startPoint y: 298, endPoint x: 237, endPoint y: 256, distance: 42.3
click at [237, 256] on div "Meet Lenny & Stormy (DOB 15/08/24), our bonded mum and son ❤️ Some cats are ins…" at bounding box center [187, 301] width 267 height 281
click at [237, 256] on p "Stormy (the black queen) is the mum of the pair. Due to her past on the streets…" at bounding box center [187, 263] width 267 height 35
drag, startPoint x: 227, startPoint y: 299, endPoint x: 231, endPoint y: 258, distance: 40.9
click at [231, 258] on div "Meet Lenny & Stormy (DOB 15/08/24), our bonded mum and son ❤️ Some cats are ins…" at bounding box center [187, 301] width 267 height 281
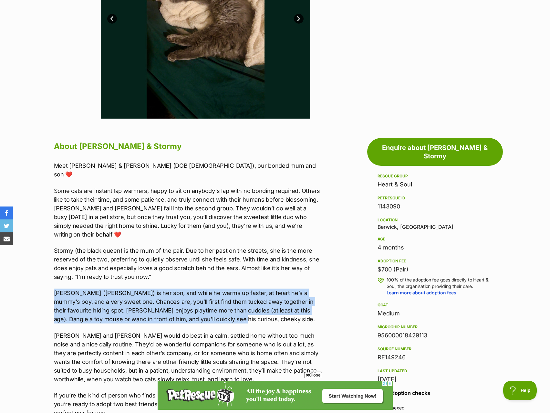
click at [231, 258] on p "Stormy (the black queen) is the mum of the pair. Due to her past on the streets…" at bounding box center [187, 263] width 267 height 35
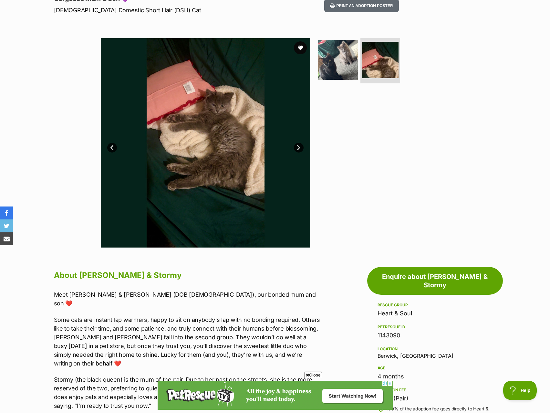
scroll to position [97, 0]
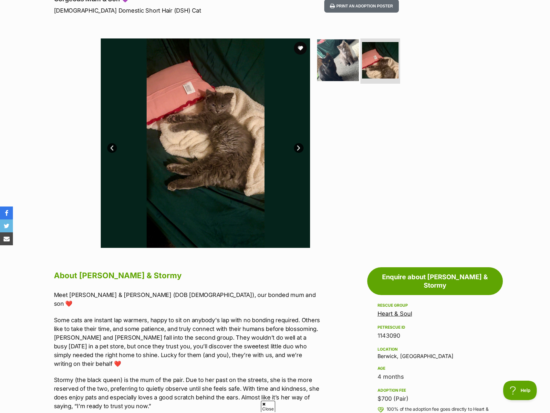
click at [351, 69] on img at bounding box center [338, 60] width 42 height 42
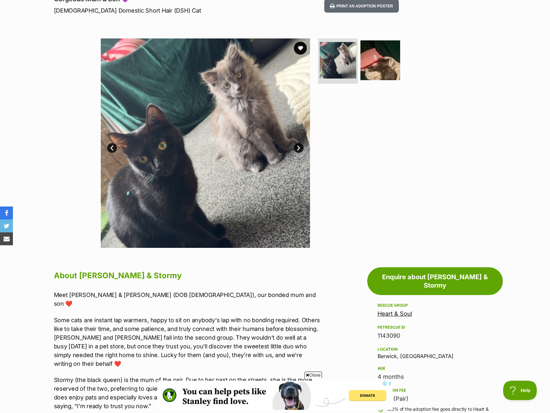
scroll to position [0, 0]
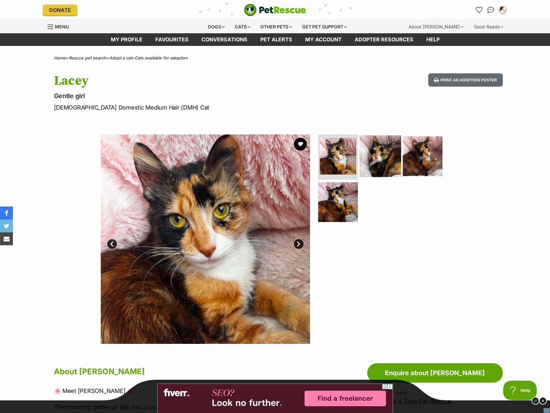
click at [392, 146] on img at bounding box center [380, 156] width 42 height 42
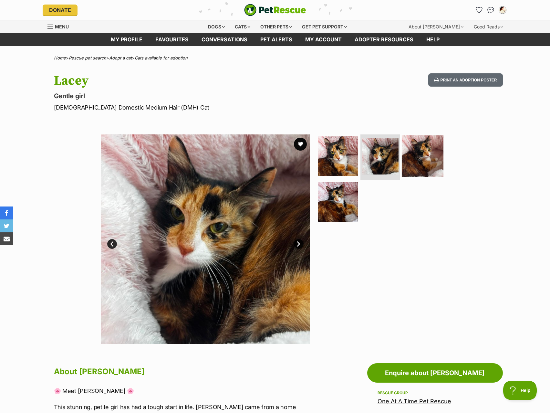
click at [420, 154] on img at bounding box center [423, 156] width 42 height 42
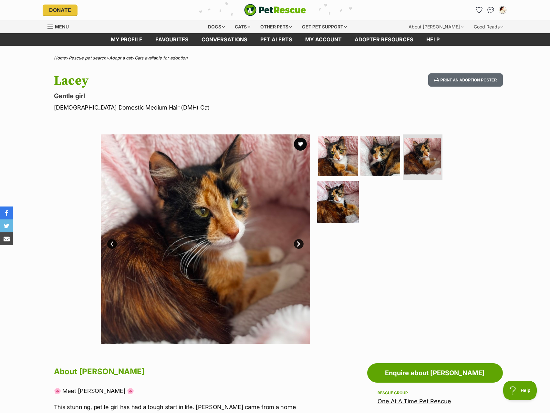
click at [345, 206] on img at bounding box center [338, 202] width 42 height 42
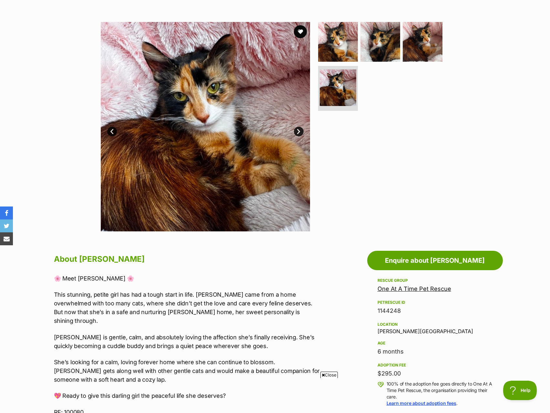
scroll to position [65, 0]
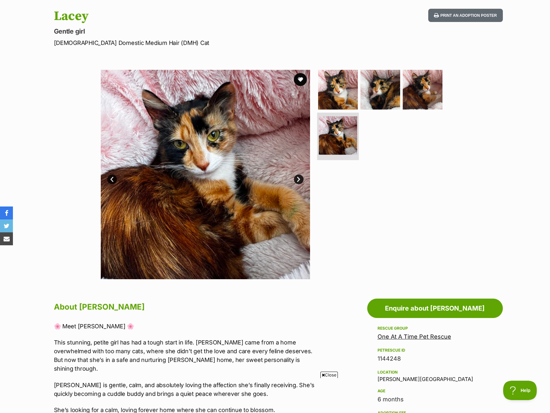
click at [318, 138] on li at bounding box center [338, 135] width 42 height 47
click at [338, 104] on img at bounding box center [338, 90] width 42 height 42
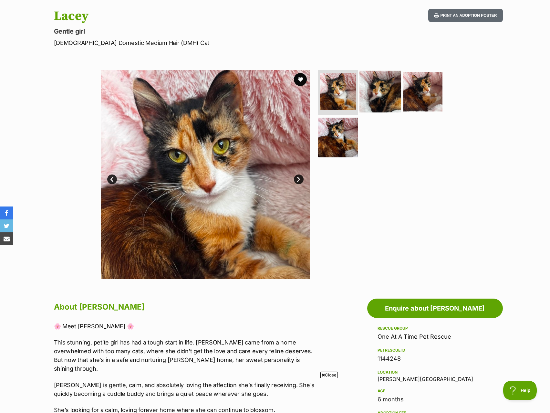
click at [375, 97] on img at bounding box center [380, 92] width 42 height 42
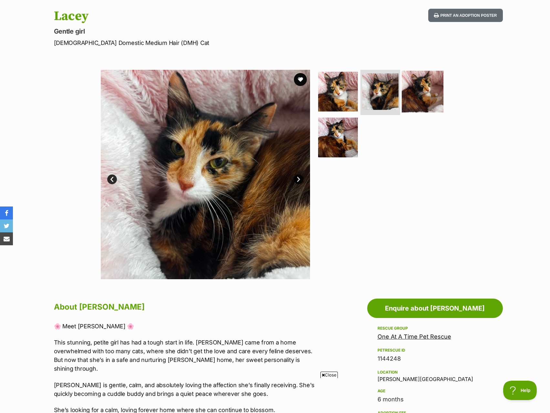
click at [440, 101] on img at bounding box center [423, 92] width 42 height 42
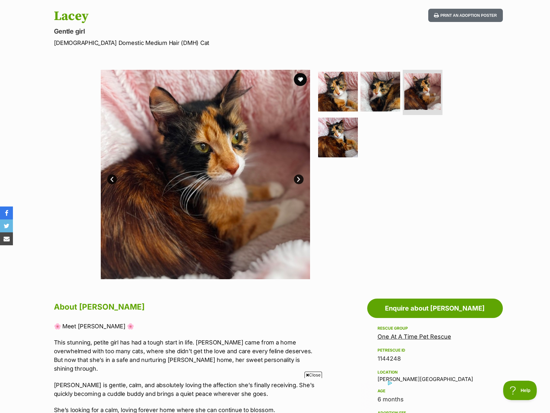
scroll to position [0, 0]
click at [346, 128] on img at bounding box center [338, 137] width 42 height 42
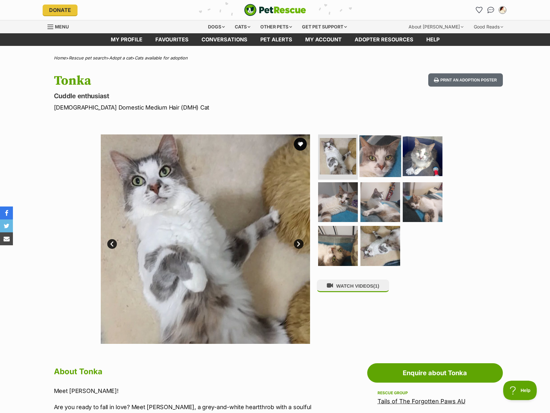
click at [374, 163] on img at bounding box center [380, 156] width 42 height 42
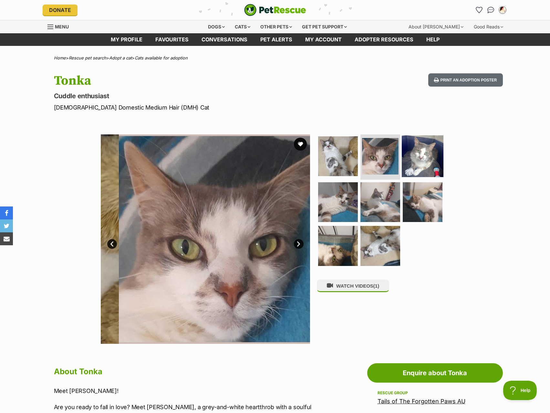
click at [425, 167] on img at bounding box center [423, 156] width 42 height 42
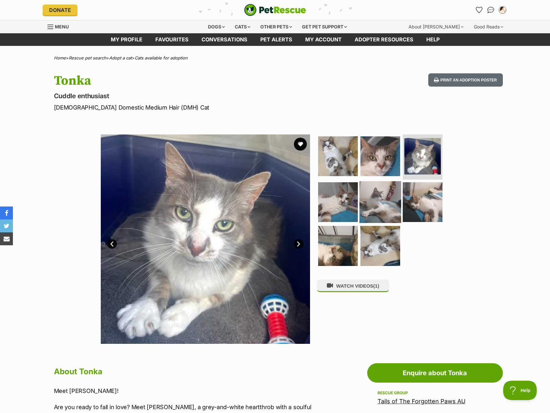
click at [396, 216] on img at bounding box center [380, 202] width 42 height 42
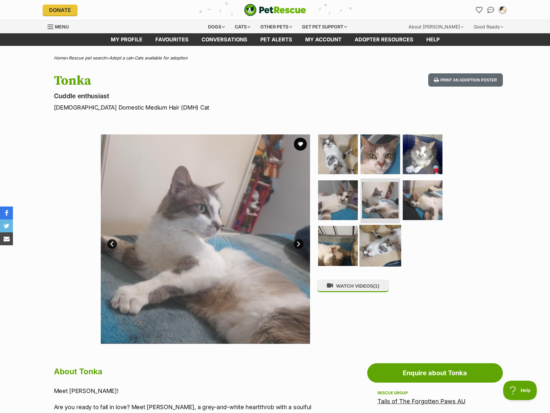
click at [382, 241] on img at bounding box center [380, 246] width 42 height 42
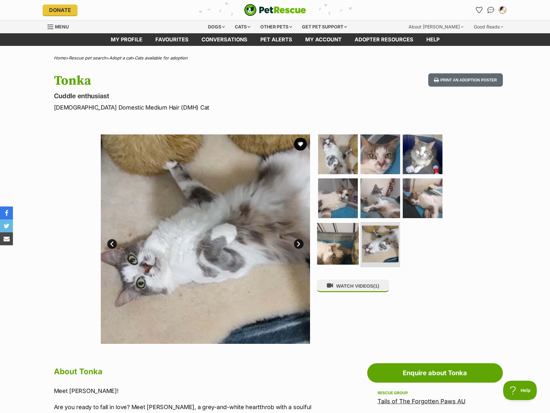
click at [343, 243] on img at bounding box center [338, 244] width 42 height 42
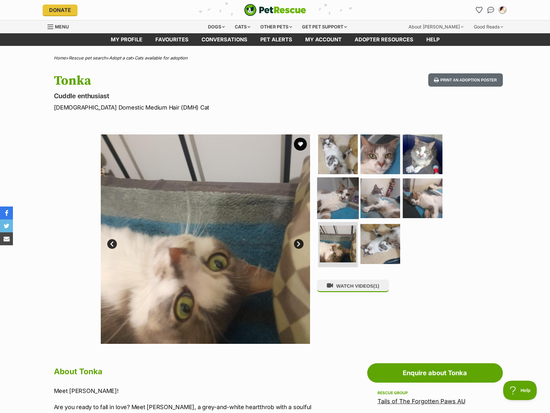
click at [345, 194] on img at bounding box center [338, 198] width 42 height 42
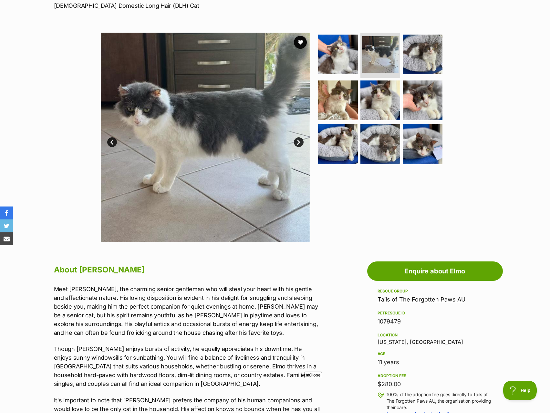
scroll to position [97, 0]
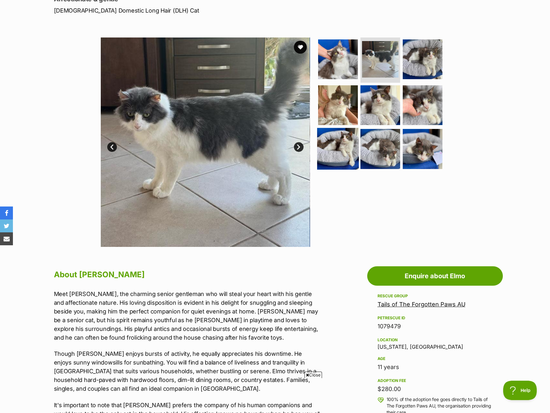
click at [328, 143] on img at bounding box center [338, 149] width 42 height 42
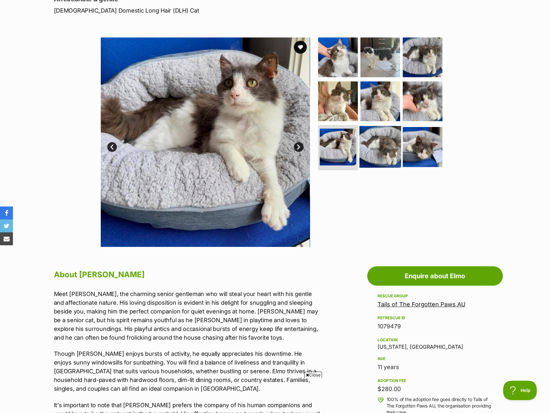
click at [393, 152] on img at bounding box center [380, 147] width 42 height 42
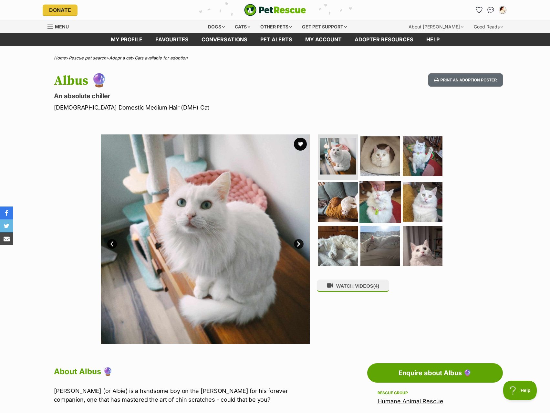
click at [378, 210] on img at bounding box center [380, 202] width 42 height 42
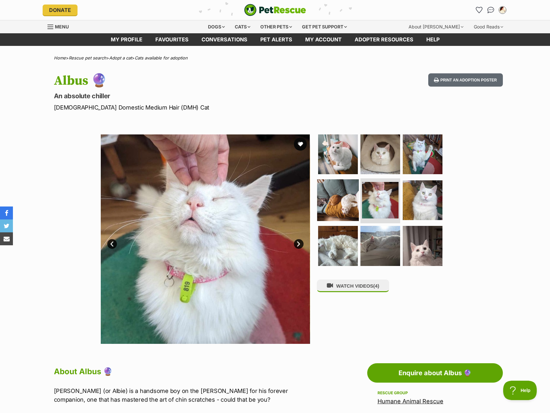
click at [348, 209] on img at bounding box center [338, 200] width 42 height 42
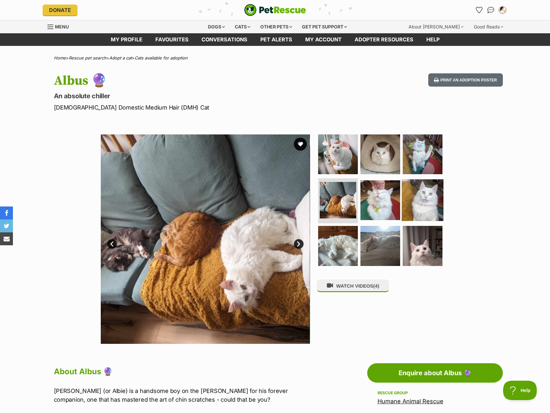
click at [410, 199] on img at bounding box center [423, 200] width 42 height 42
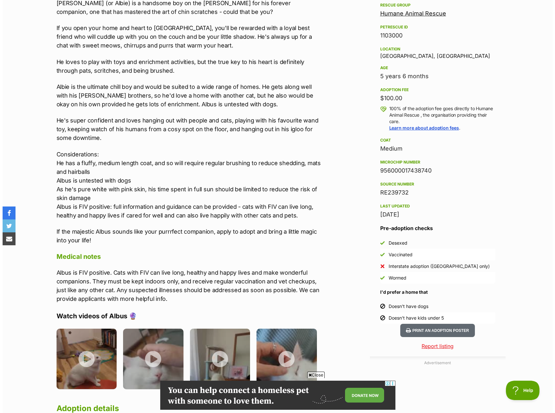
scroll to position [452, 0]
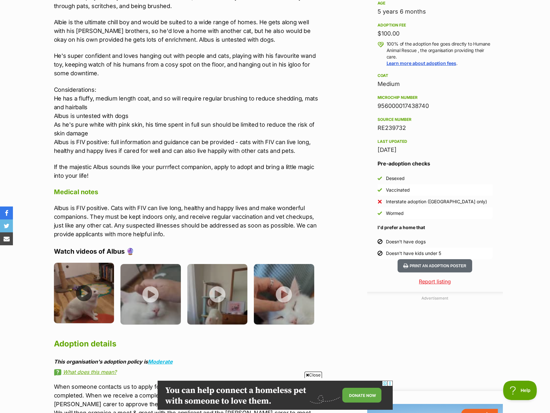
click at [76, 275] on img at bounding box center [84, 292] width 60 height 60
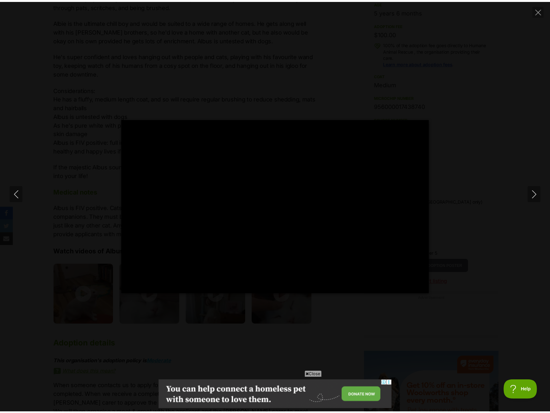
scroll to position [0, 0]
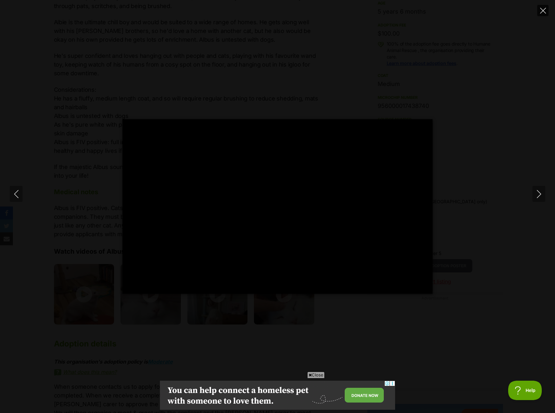
click at [542, 12] on icon "Close" at bounding box center [543, 11] width 6 height 6
type input "47.73"
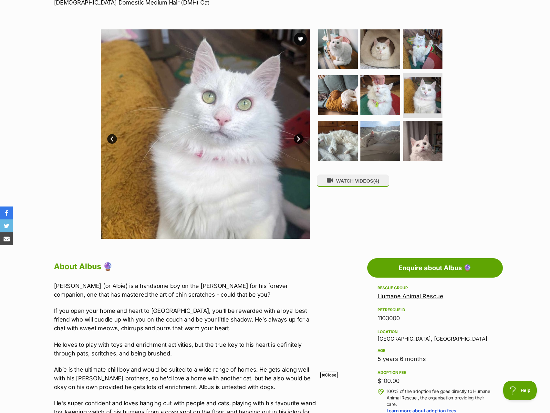
scroll to position [97, 0]
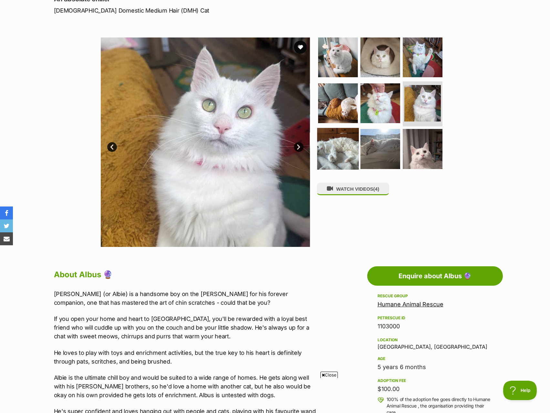
click at [356, 146] on img at bounding box center [338, 149] width 42 height 42
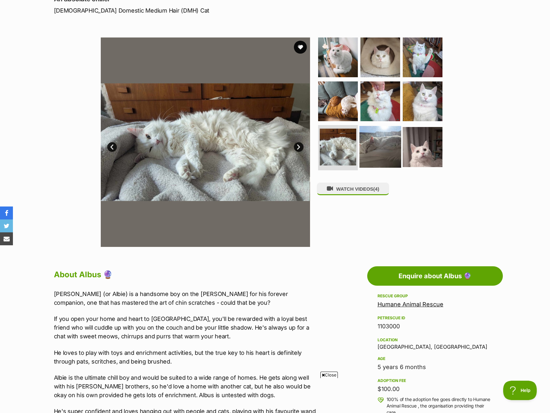
click at [393, 155] on img at bounding box center [380, 147] width 42 height 42
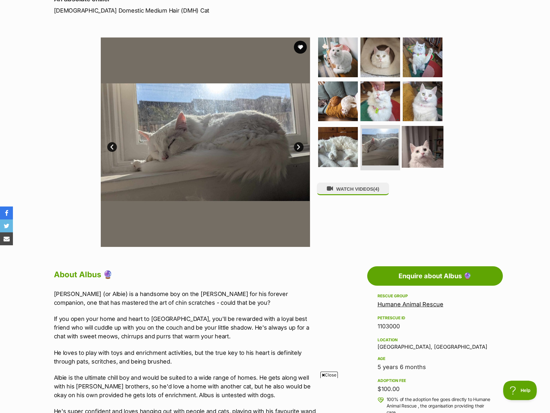
click at [425, 145] on img at bounding box center [423, 147] width 42 height 42
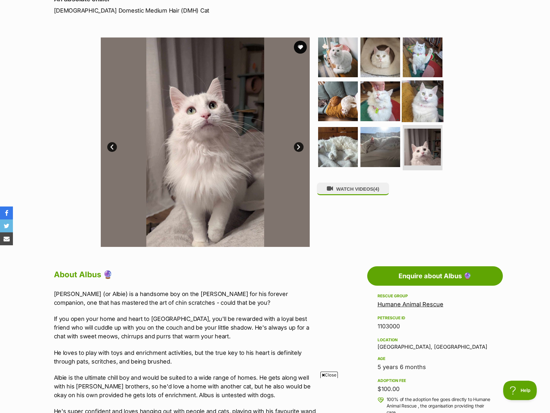
click at [420, 93] on img at bounding box center [423, 101] width 42 height 42
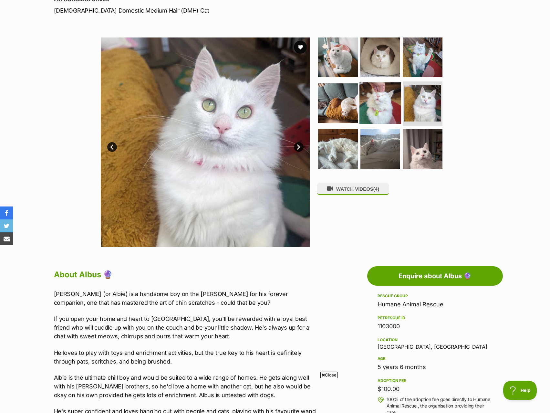
click at [380, 106] on img at bounding box center [380, 103] width 42 height 42
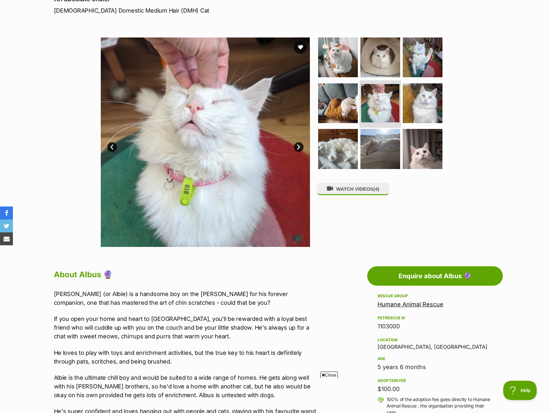
click at [359, 106] on li at bounding box center [380, 103] width 42 height 47
click at [350, 107] on img at bounding box center [338, 103] width 42 height 42
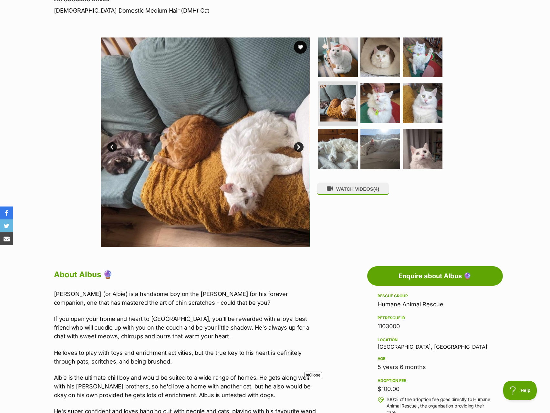
scroll to position [0, 0]
click at [418, 158] on img at bounding box center [423, 149] width 42 height 42
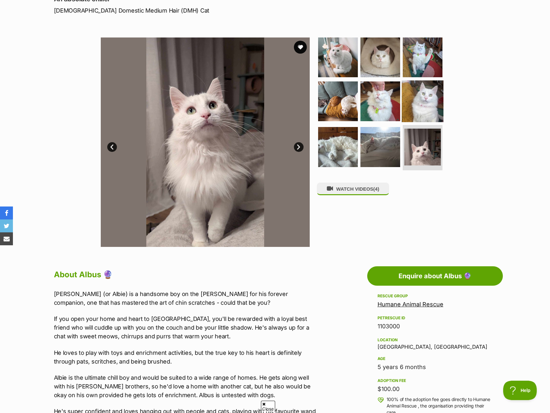
click at [419, 102] on img at bounding box center [423, 101] width 42 height 42
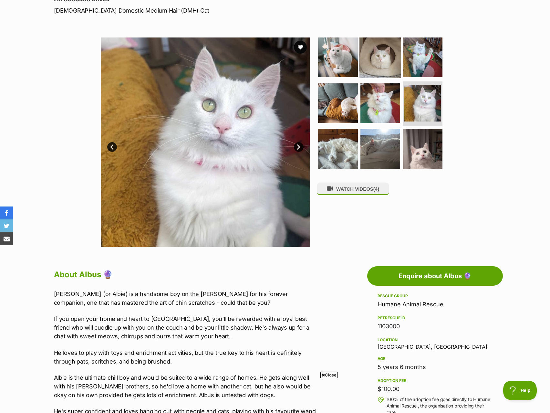
click at [385, 63] on img at bounding box center [380, 57] width 42 height 42
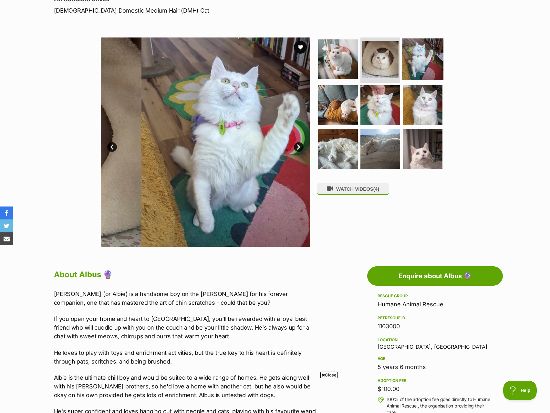
click at [414, 57] on img at bounding box center [423, 59] width 42 height 42
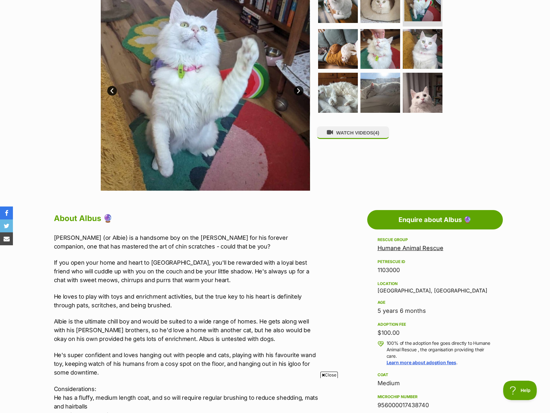
scroll to position [291, 0]
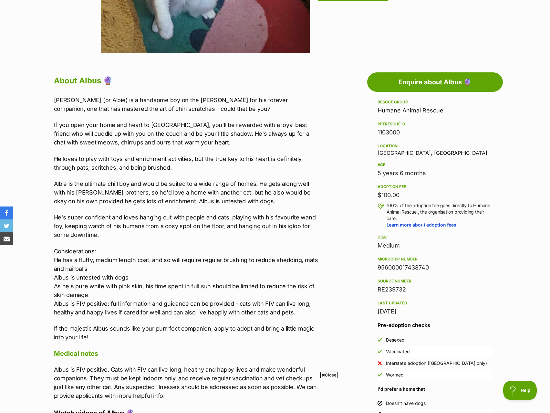
click at [535, 222] on section "Home > Rescue pet search > Adopt a cat > Cats available for adoption Albus 🔮 An…" at bounding box center [275, 301] width 550 height 1072
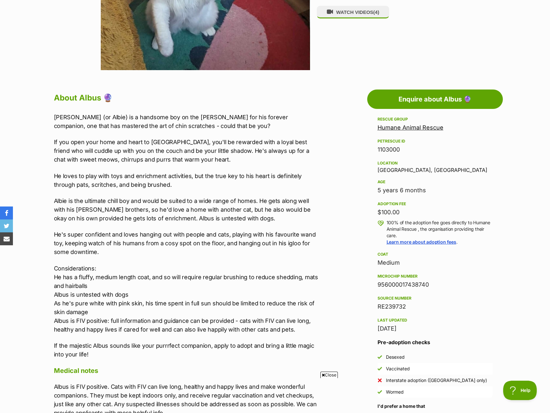
scroll to position [65, 0]
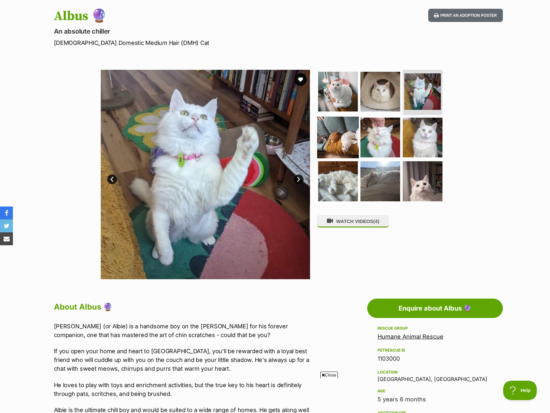
click at [354, 122] on img at bounding box center [338, 137] width 42 height 42
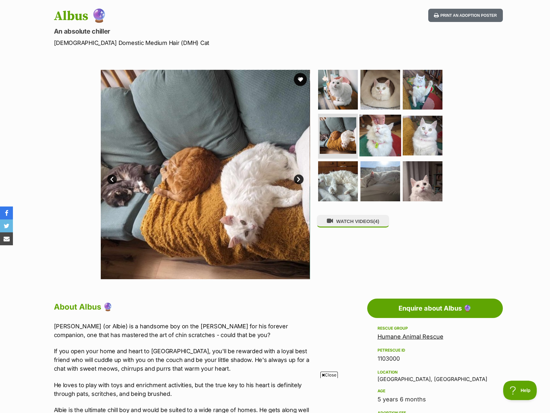
click at [373, 130] on img at bounding box center [380, 135] width 42 height 42
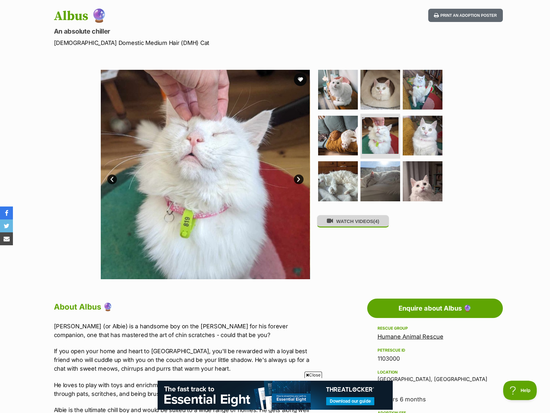
scroll to position [0, 0]
click at [375, 225] on button "WATCH VIDEOS (4)" at bounding box center [353, 221] width 72 height 13
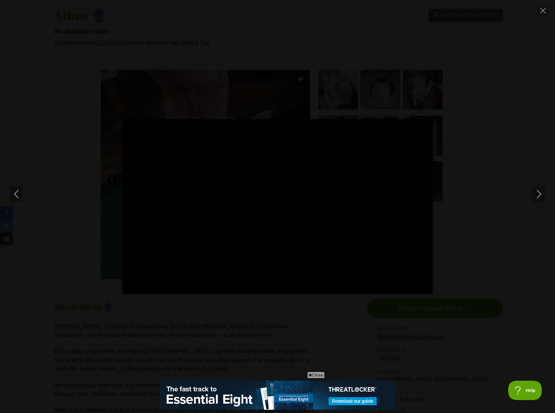
click at [535, 185] on div "Pause Play % buffered 00:00 -00:08 Unmute Mute Disable captions Enable captions…" at bounding box center [277, 206] width 555 height 174
type input "20.17"
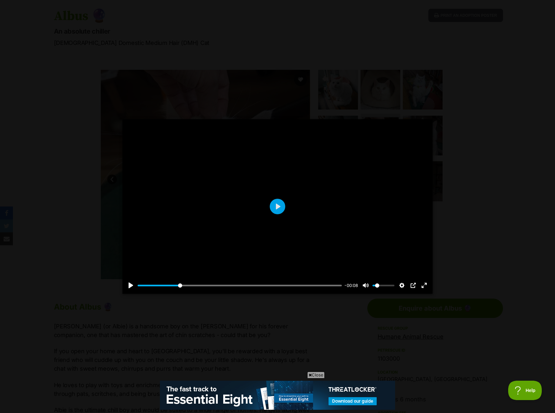
click at [539, 197] on icon "Next" at bounding box center [539, 194] width 8 height 8
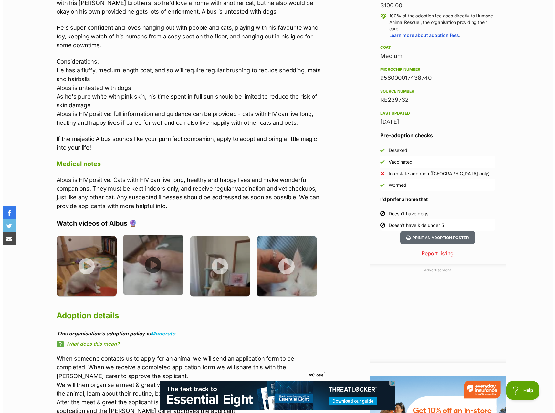
scroll to position [549, 0]
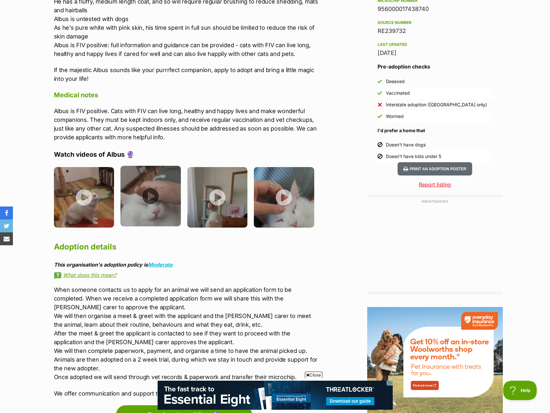
click at [137, 200] on img at bounding box center [150, 196] width 60 height 60
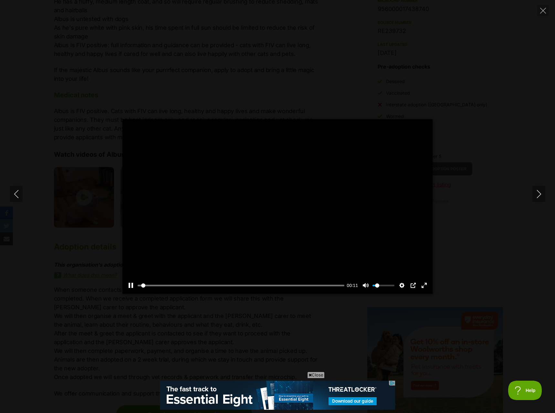
click at [286, 218] on div at bounding box center [277, 206] width 310 height 174
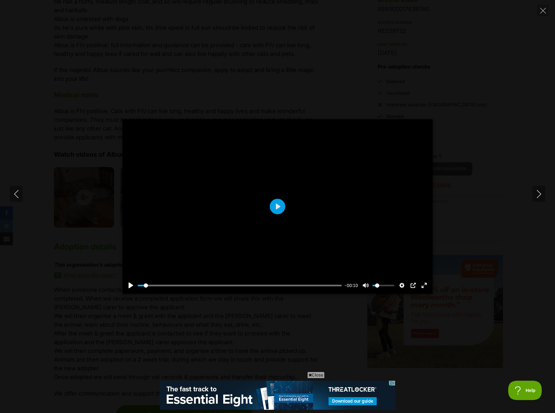
click at [286, 218] on div at bounding box center [277, 206] width 310 height 174
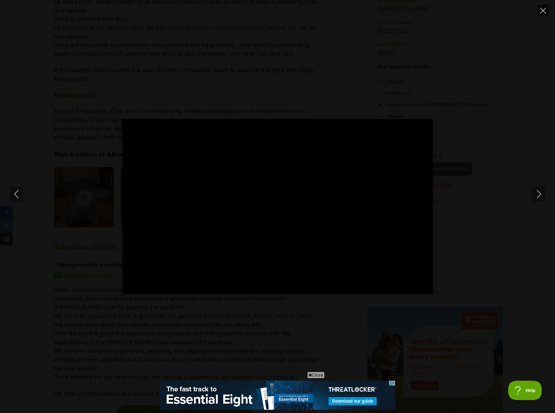
type input "100"
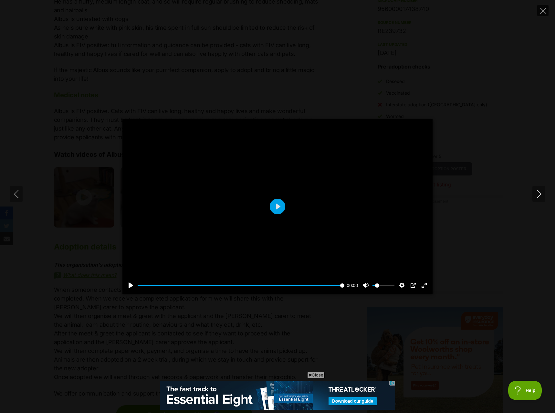
click at [545, 12] on icon "Close" at bounding box center [543, 11] width 6 height 6
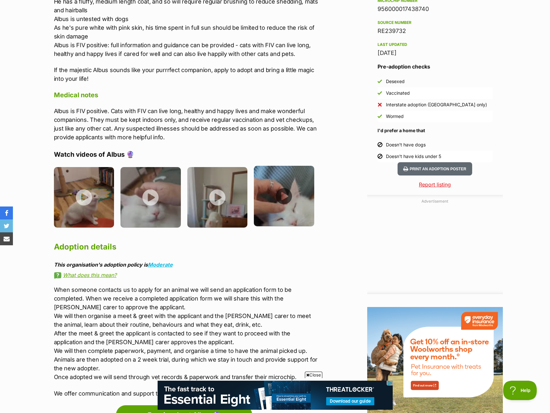
click at [289, 199] on img at bounding box center [284, 196] width 60 height 60
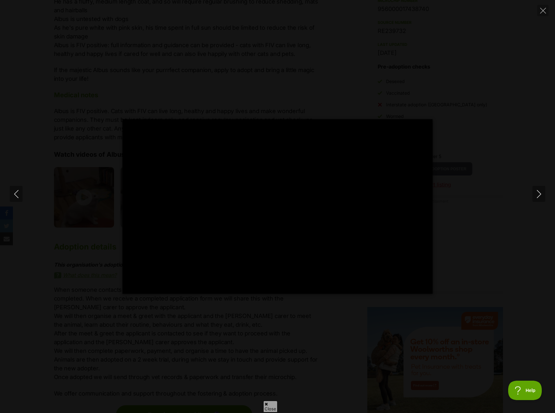
type input "73.81"
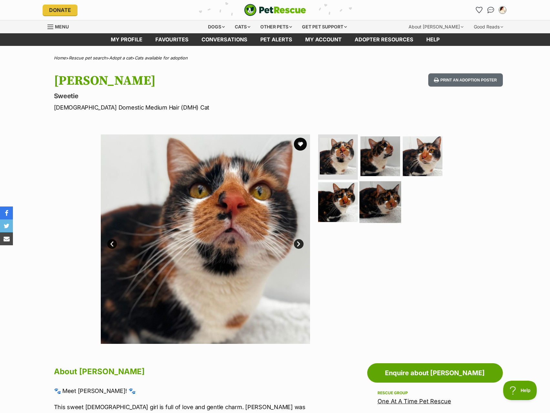
click at [393, 199] on img at bounding box center [380, 202] width 42 height 42
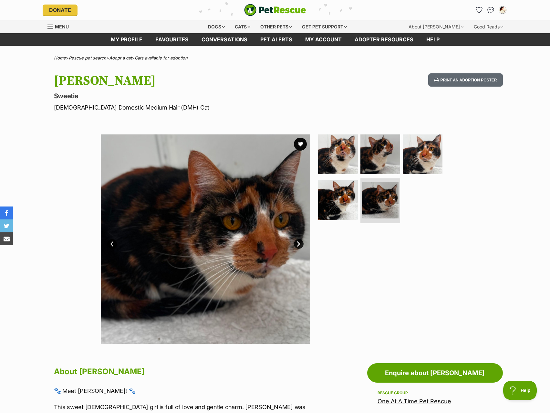
drag, startPoint x: 272, startPoint y: 386, endPoint x: 284, endPoint y: 383, distance: 12.3
click at [272, 386] on p "🐾 Meet [PERSON_NAME]! 🐾" at bounding box center [187, 390] width 267 height 9
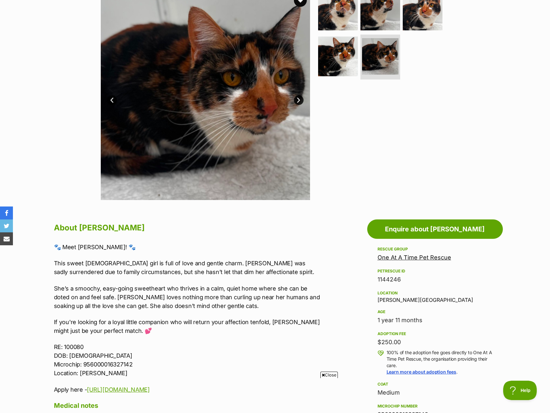
scroll to position [161, 0]
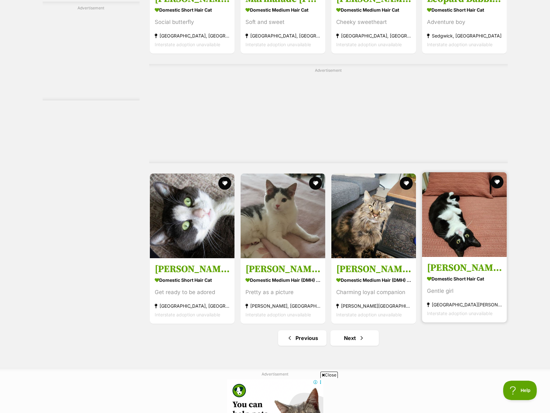
scroll to position [3228, 0]
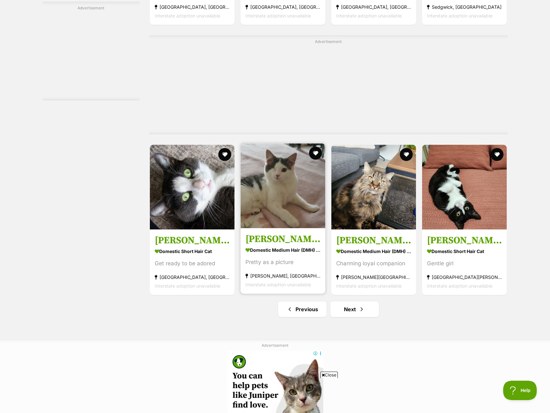
click at [297, 202] on img at bounding box center [283, 185] width 85 height 85
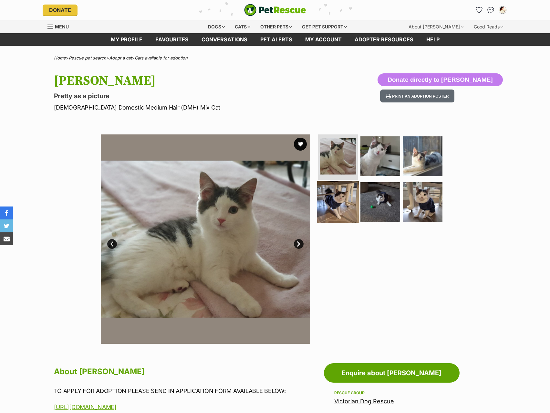
click at [339, 203] on img at bounding box center [338, 202] width 42 height 42
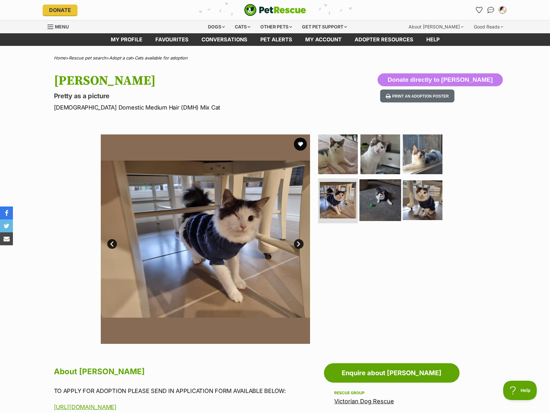
click at [378, 201] on img at bounding box center [380, 200] width 42 height 42
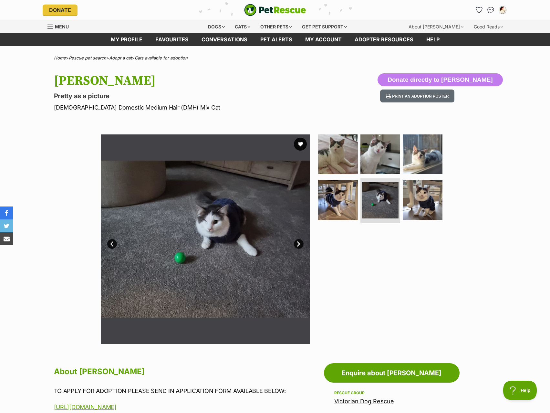
click at [492, 245] on div "Available 5 of 6 images 5 of 6 images 5 of 6 images 5 of 6 images 5 of 6 images…" at bounding box center [275, 234] width 550 height 219
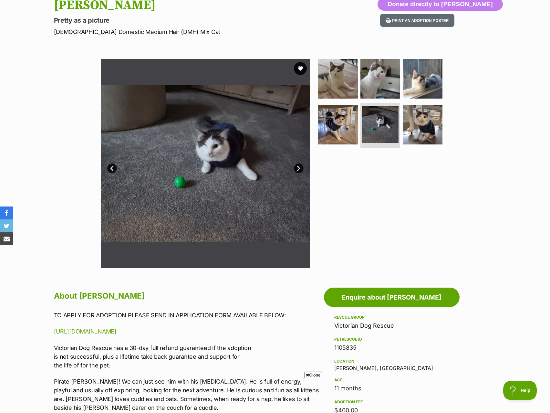
scroll to position [129, 0]
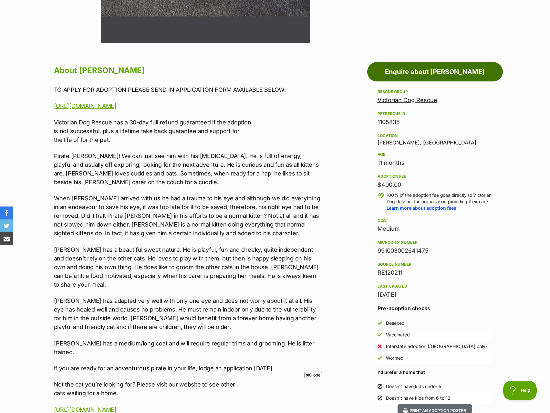
scroll to position [323, 0]
